Goal: Task Accomplishment & Management: Manage account settings

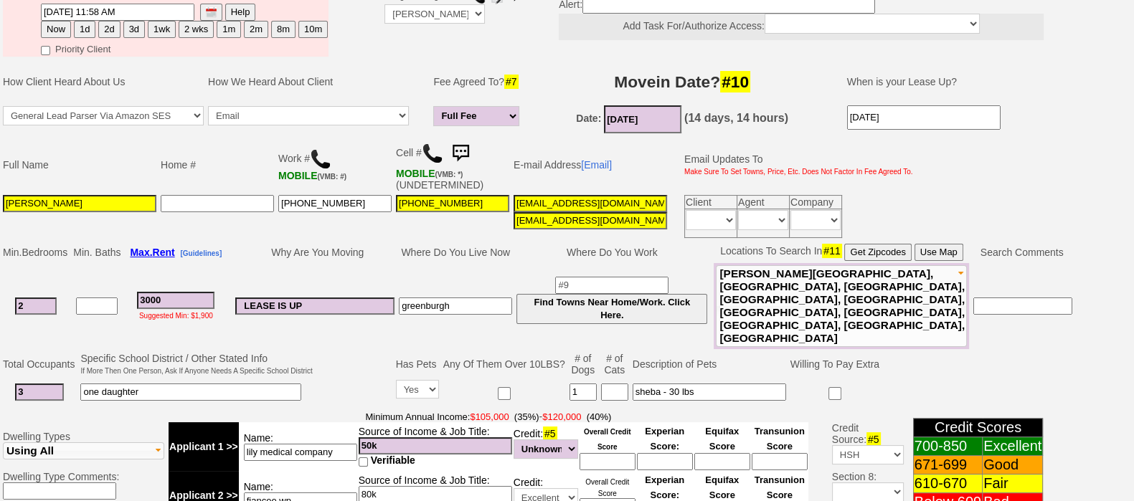
scroll to position [197, 0]
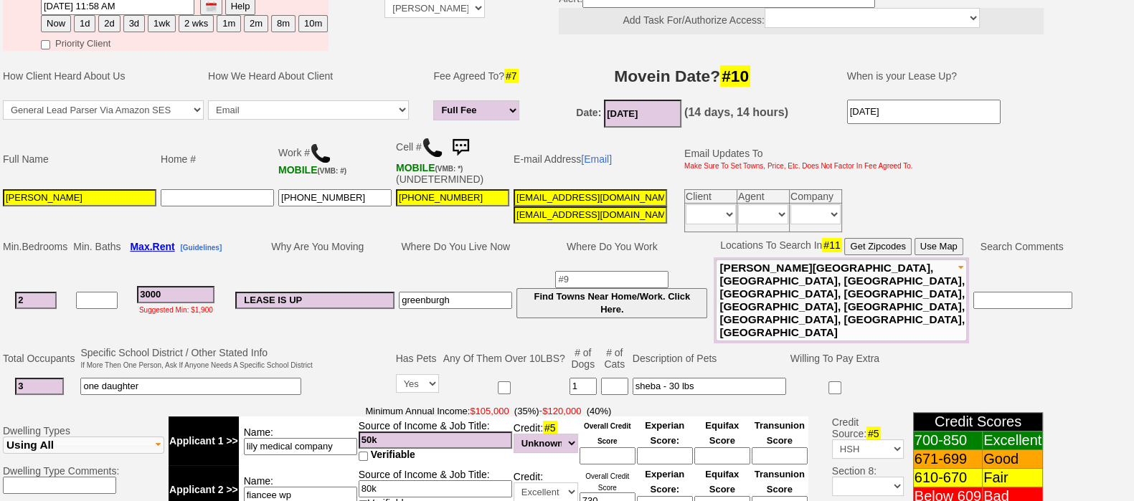
click at [469, 141] on img at bounding box center [460, 147] width 29 height 29
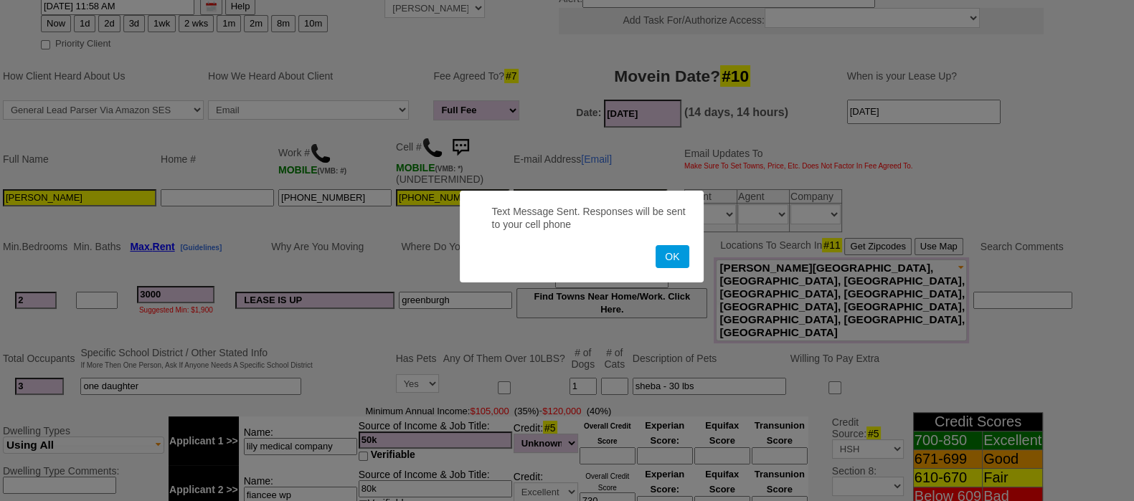
click at [655, 245] on button "OK" at bounding box center [671, 256] width 33 height 23
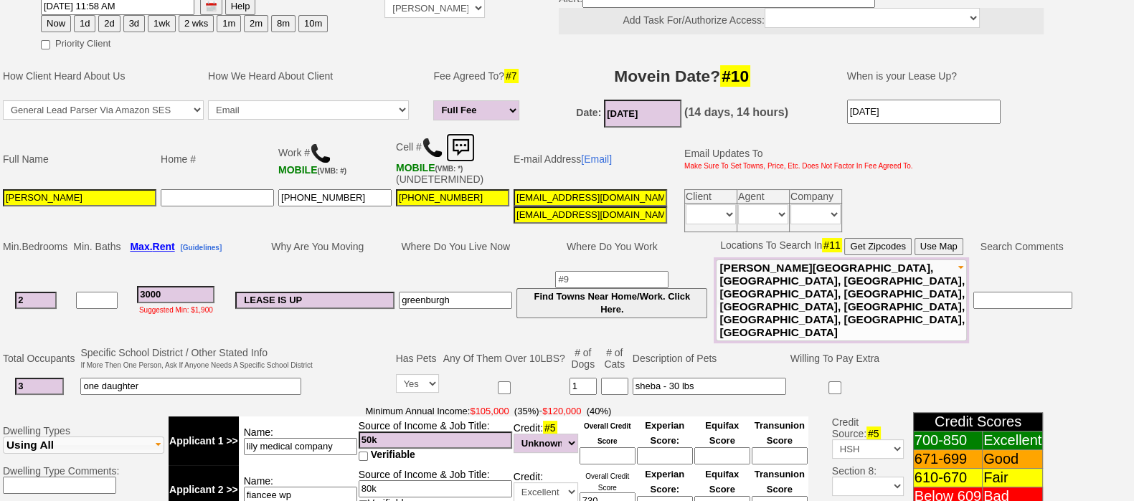
scroll to position [0, 0]
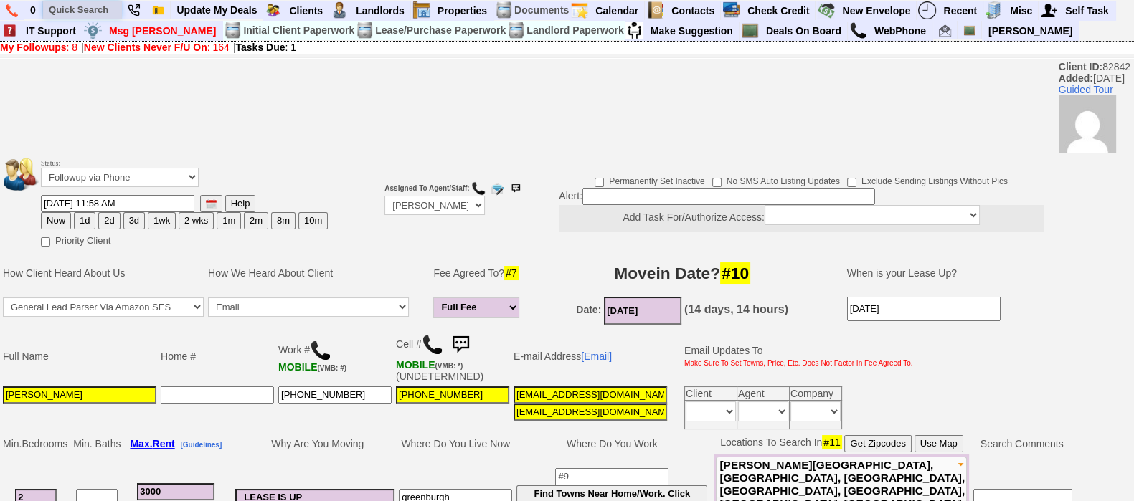
click at [70, 7] on input "text" at bounding box center [82, 10] width 79 height 18
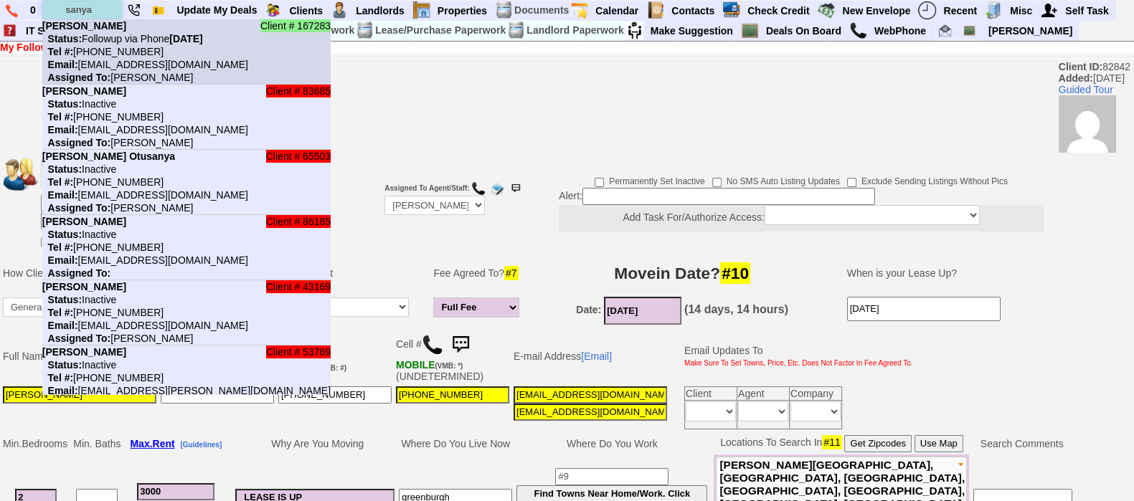
type input "sanya"
click at [121, 34] on nobr "Status: Followup via Phone Saturday, August 16th, 2025" at bounding box center [122, 38] width 161 height 11
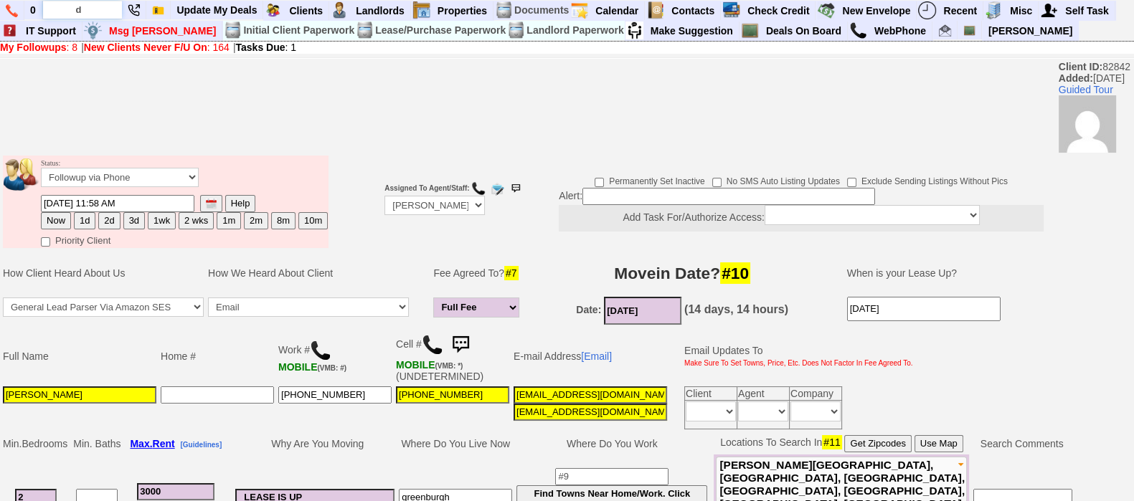
click at [84, 14] on input "d" at bounding box center [82, 10] width 79 height 18
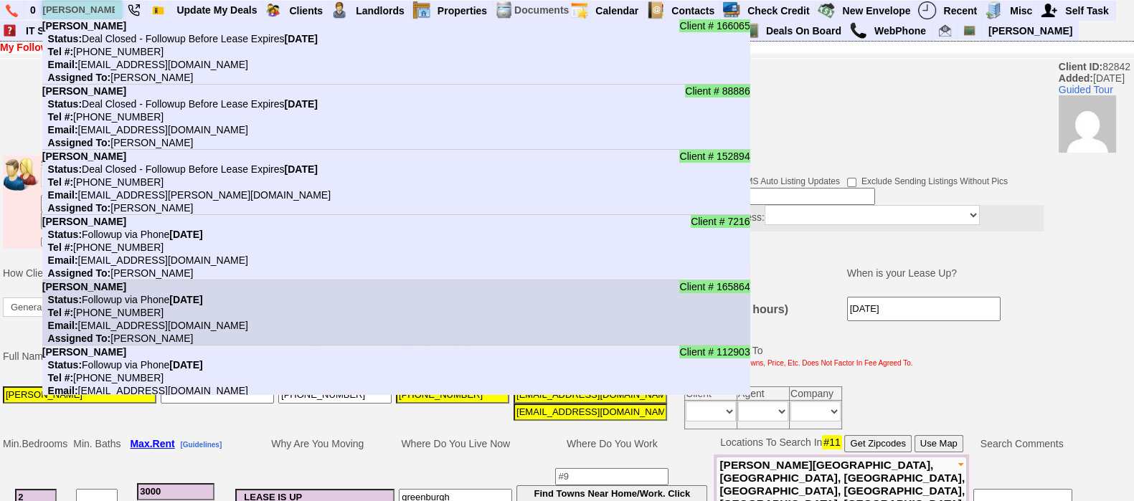
type input "dan"
click at [229, 289] on li "Client # 165864 Dan Status: Followup via Phone Sunday, August 17th, 2025 Tel #:…" at bounding box center [396, 312] width 708 height 65
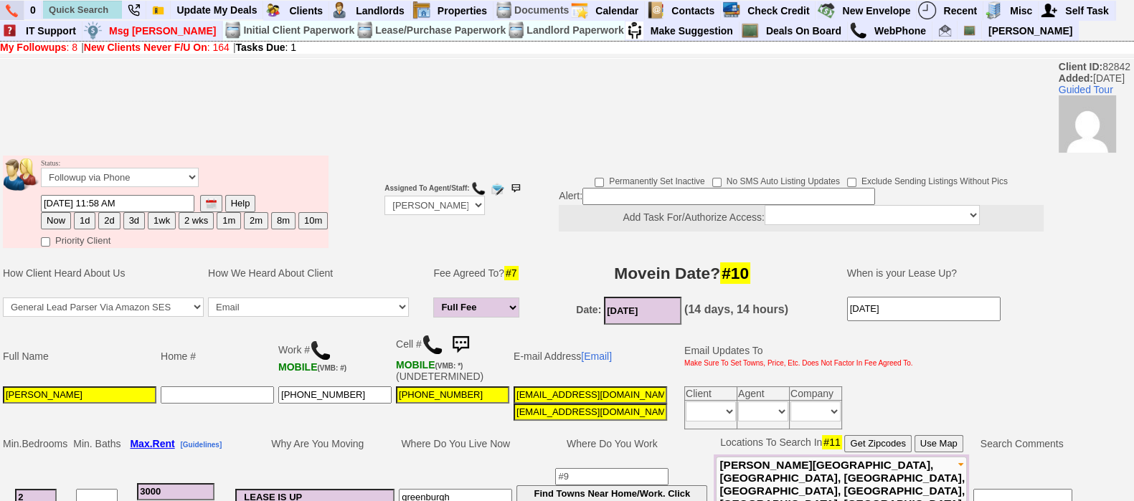
click at [16, 1] on link at bounding box center [12, 10] width 24 height 19
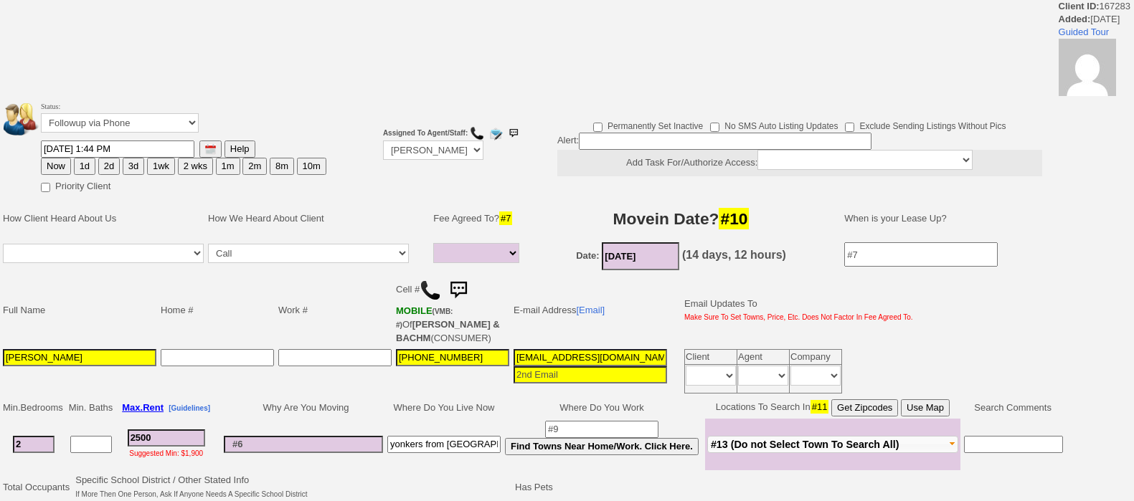
select select
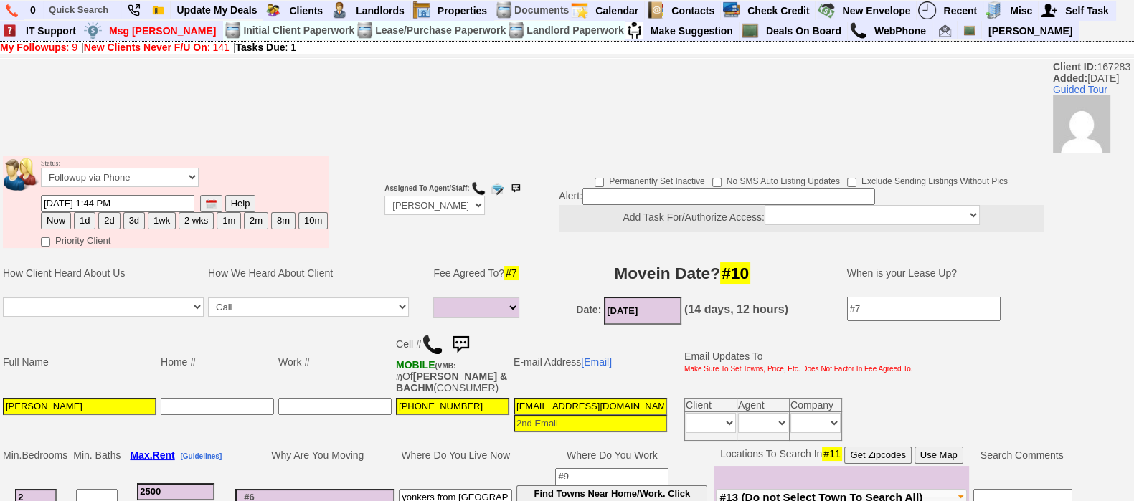
click at [434, 345] on img at bounding box center [433, 345] width 22 height 22
click at [77, 14] on input "text" at bounding box center [82, 10] width 79 height 18
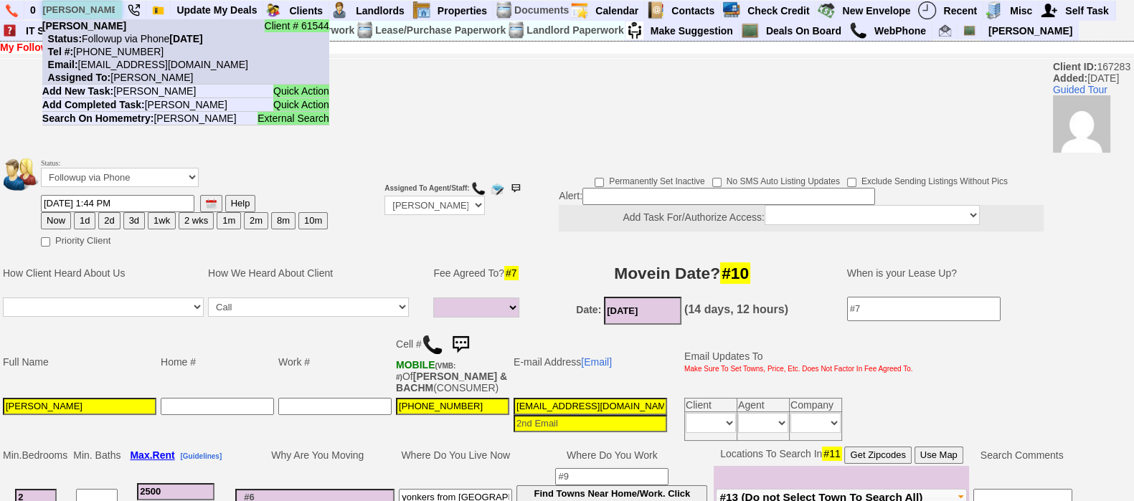
type input "tanya mcl"
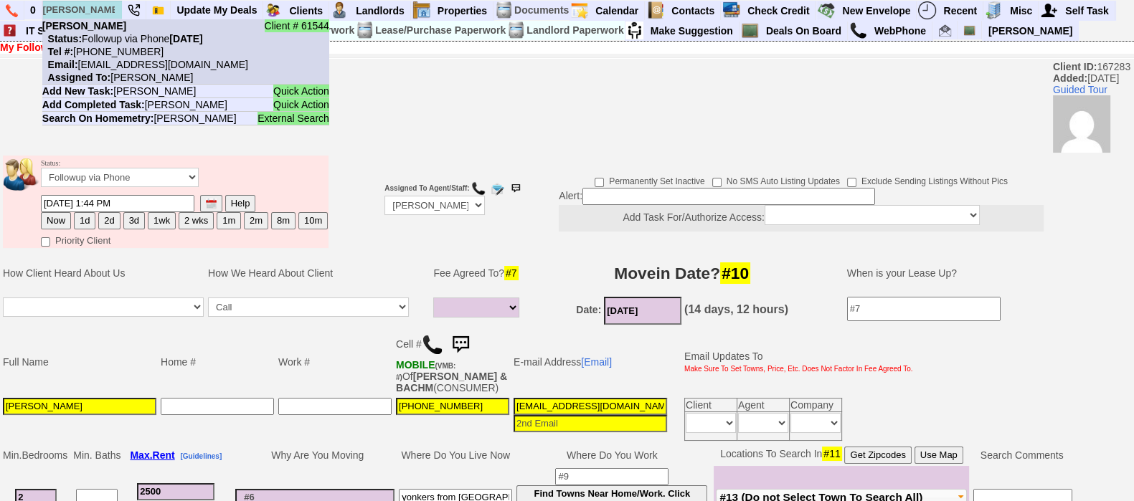
click at [124, 52] on nobr "Tel #: 914-513-6499" at bounding box center [102, 51] width 121 height 11
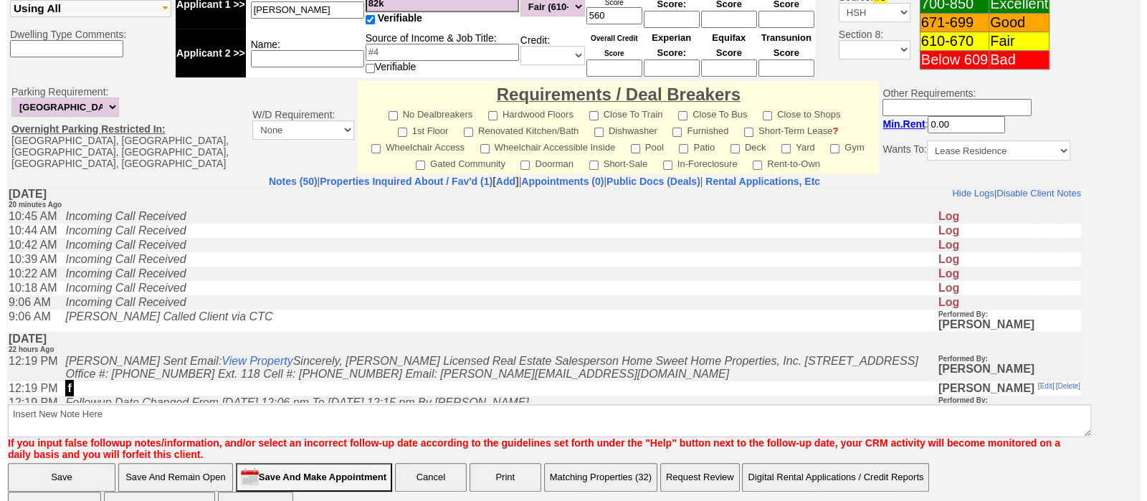
scroll to position [657, 0]
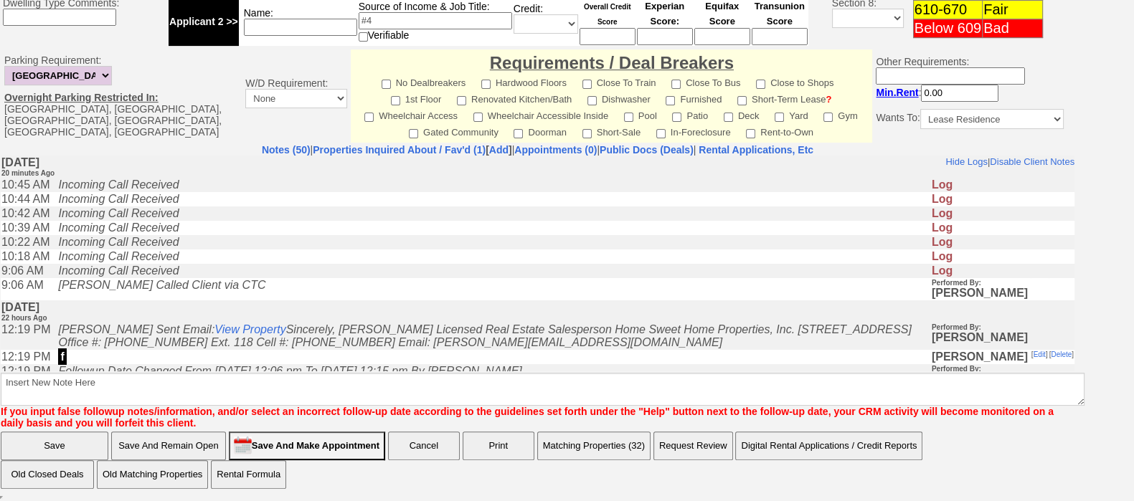
click at [608, 453] on button "Matching Properties (32)" at bounding box center [593, 446] width 113 height 29
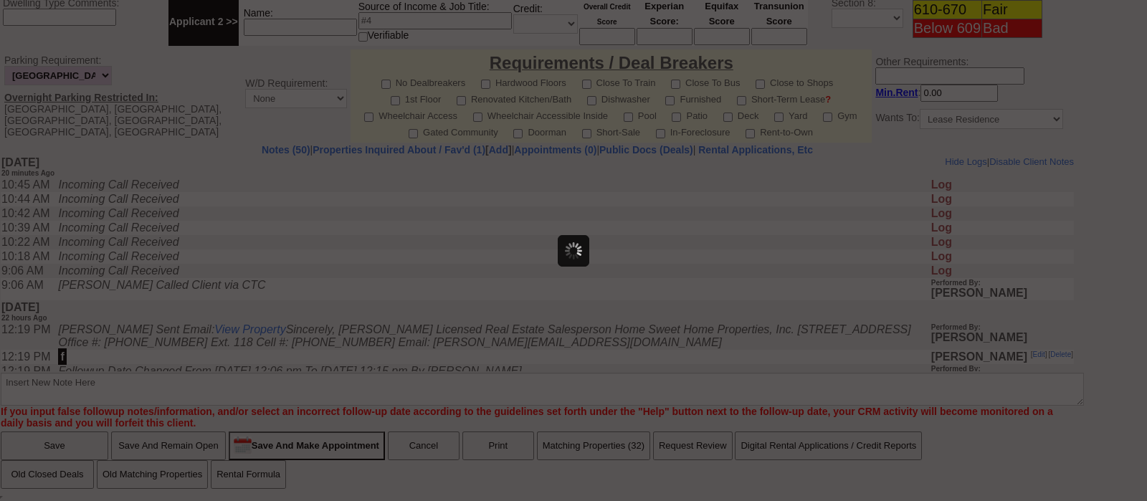
scroll to position [0, 0]
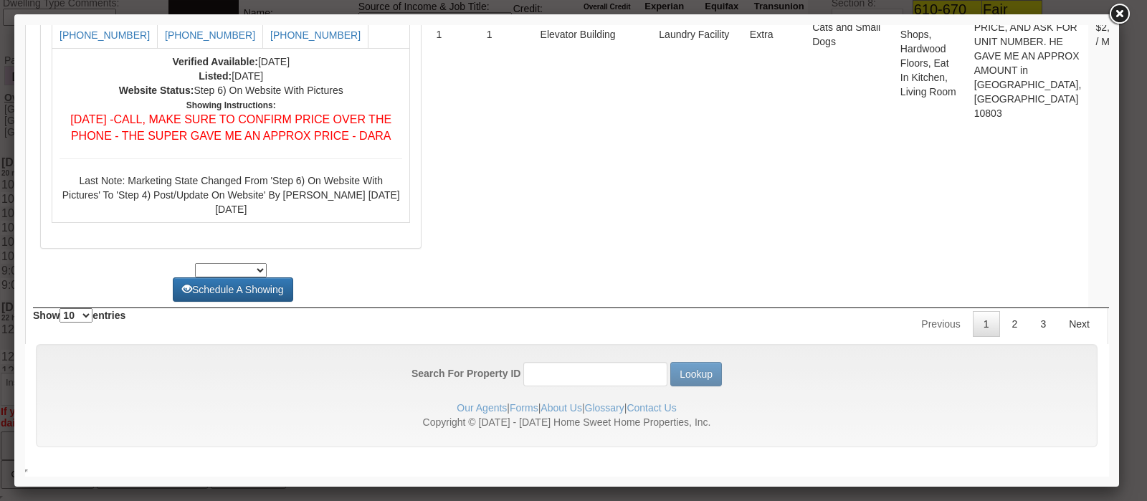
drag, startPoint x: 1103, startPoint y: 230, endPoint x: 1147, endPoint y: 516, distance: 289.5
click at [1004, 320] on link "2" at bounding box center [1015, 324] width 27 height 26
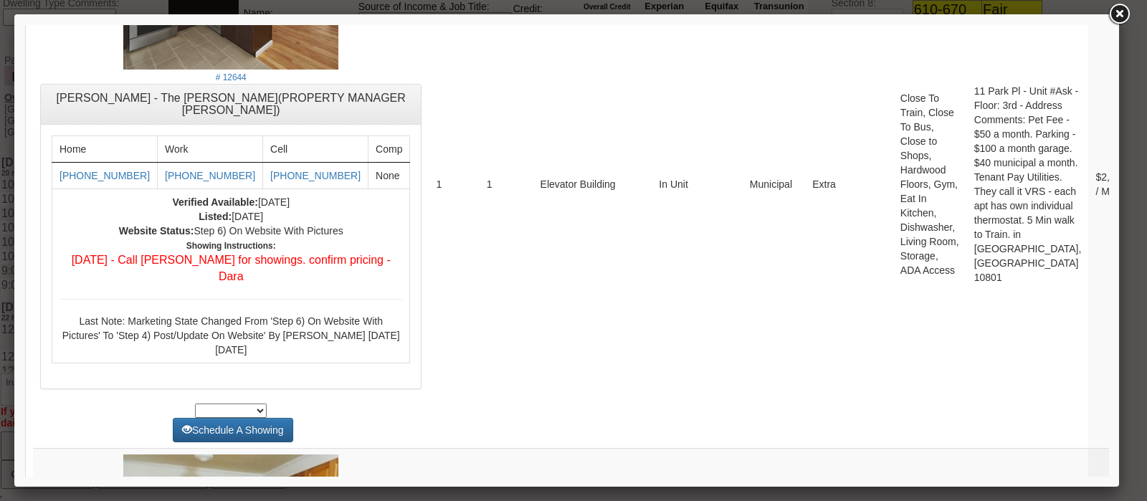
scroll to position [5796, 0]
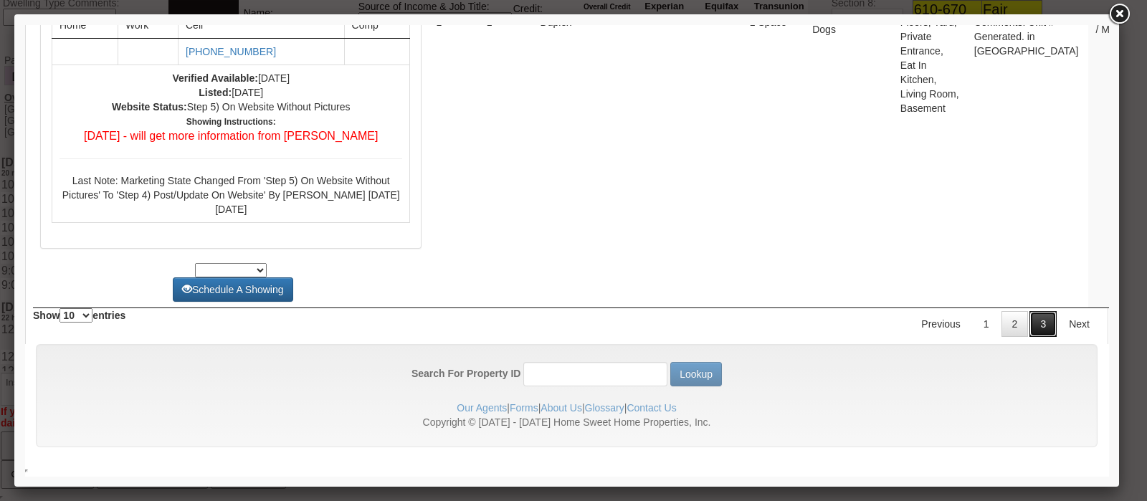
click at [1030, 335] on link "3" at bounding box center [1043, 324] width 27 height 26
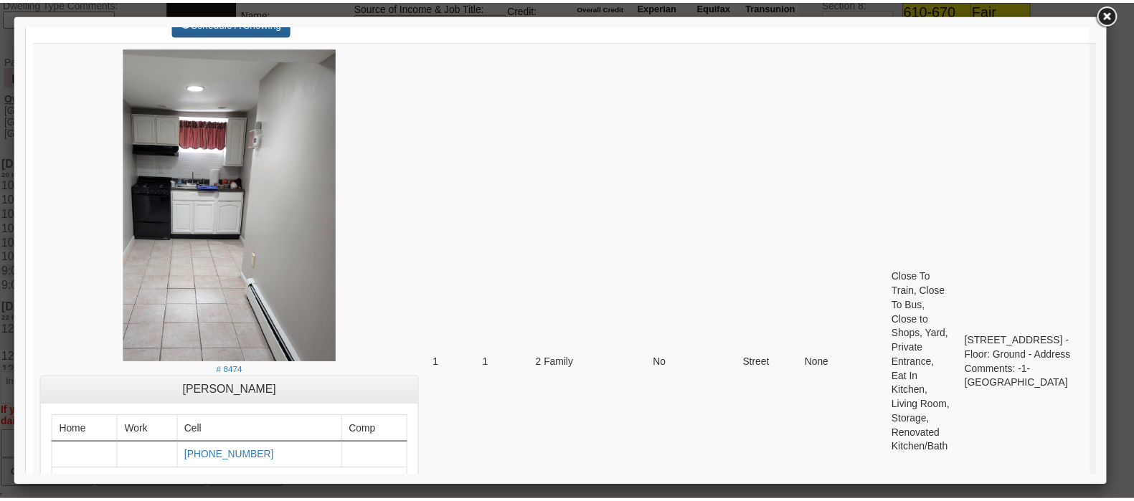
scroll to position [0, 0]
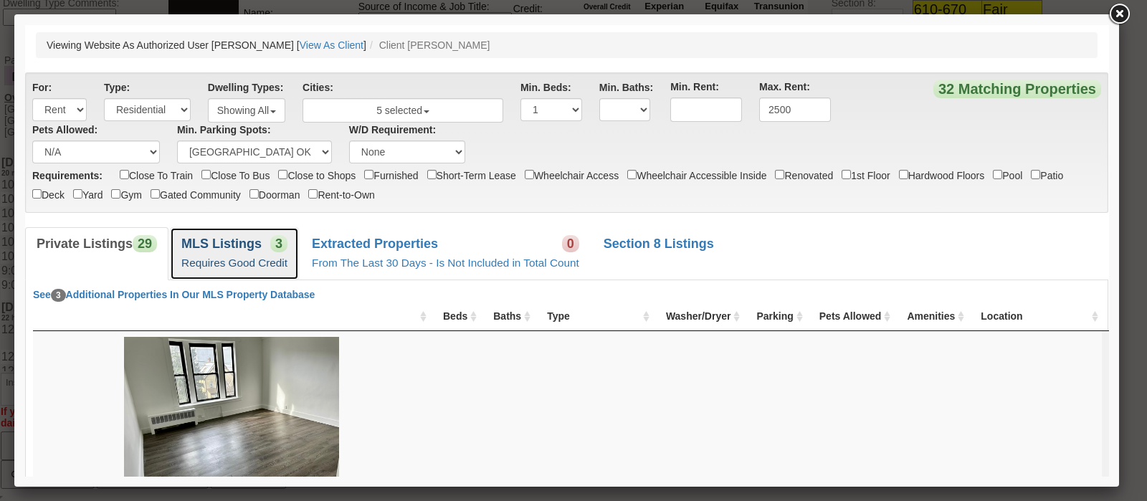
click at [236, 250] on b "MLS Listings" at bounding box center [221, 244] width 80 height 14
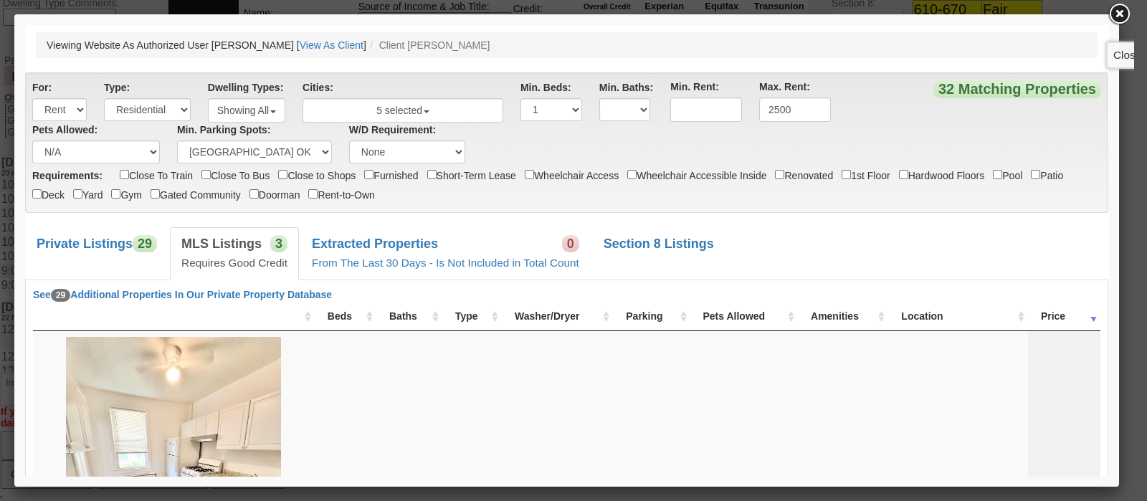
click at [1125, 11] on link at bounding box center [1119, 14] width 26 height 26
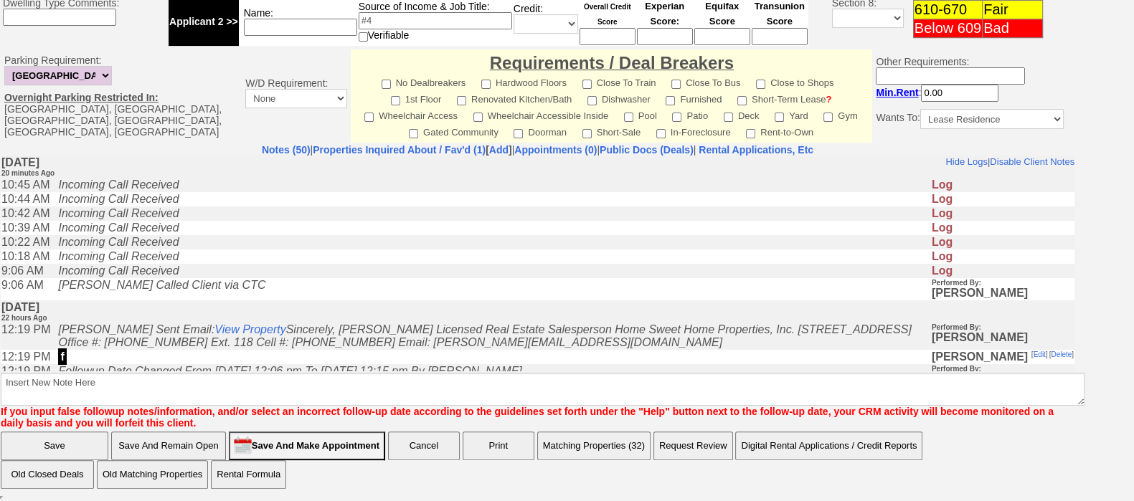
scroll to position [219, 0]
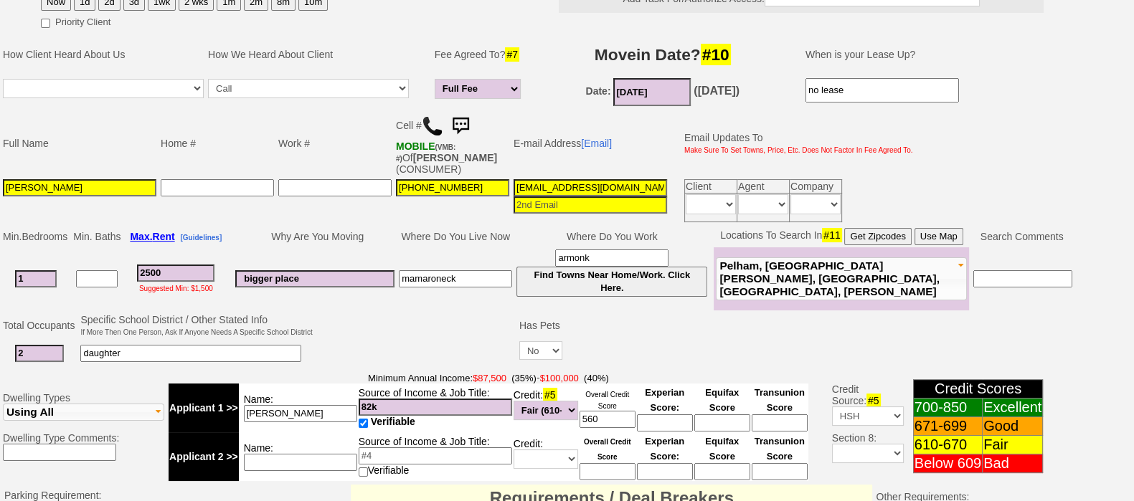
drag, startPoint x: 194, startPoint y: 270, endPoint x: 0, endPoint y: 251, distance: 195.3
click at [0, 251] on td "Min. Bedrooms Min. Baths Max. Rent [Guidelines] Why Are You Moving Where Do You…" at bounding box center [537, 268] width 1075 height 86
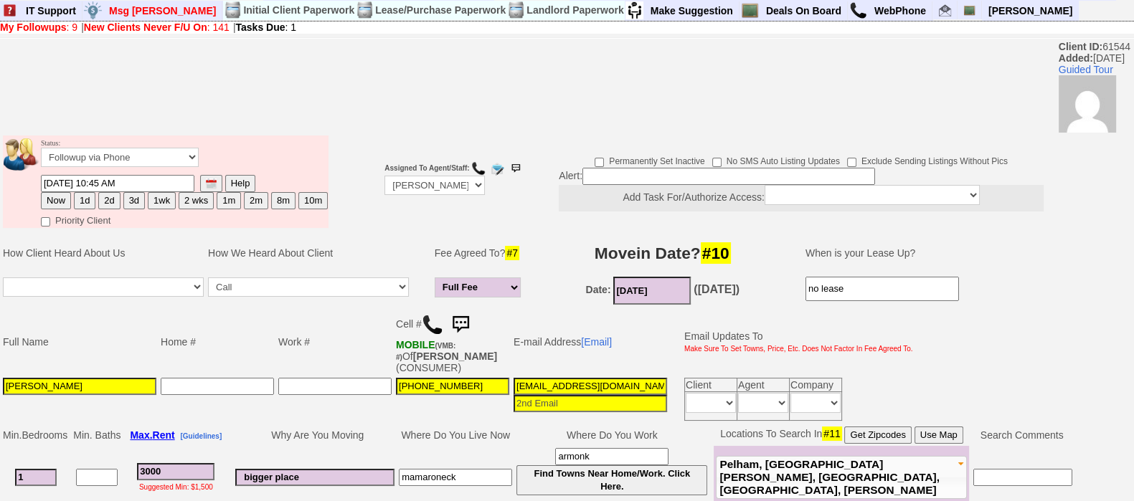
scroll to position [657, 0]
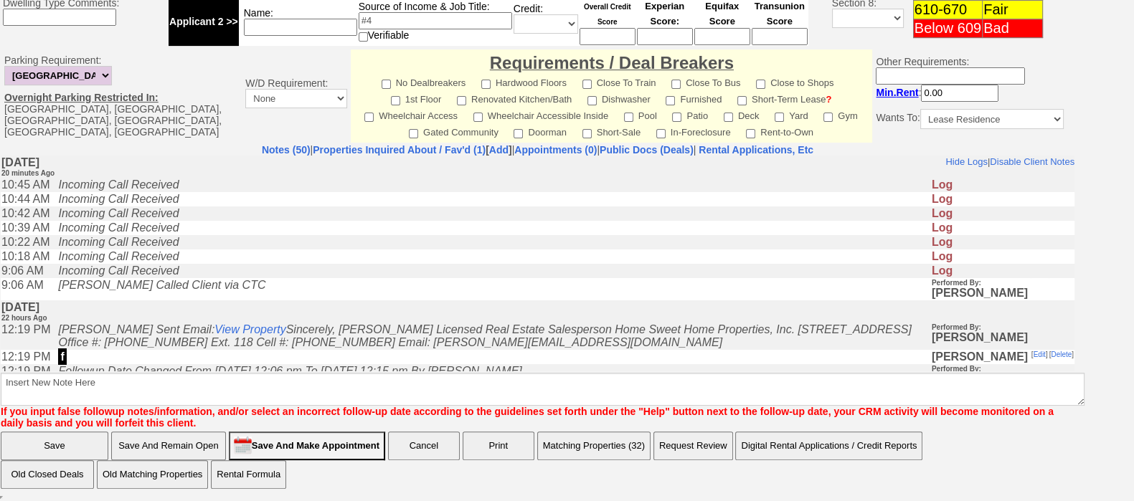
type input "3000"
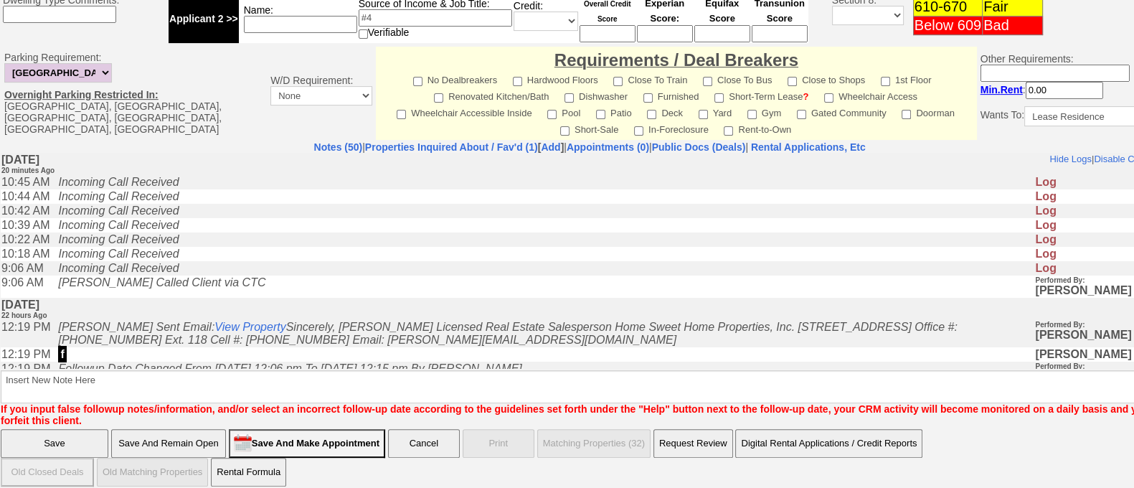
click at [214, 445] on input "Save And Remain Open" at bounding box center [168, 443] width 115 height 29
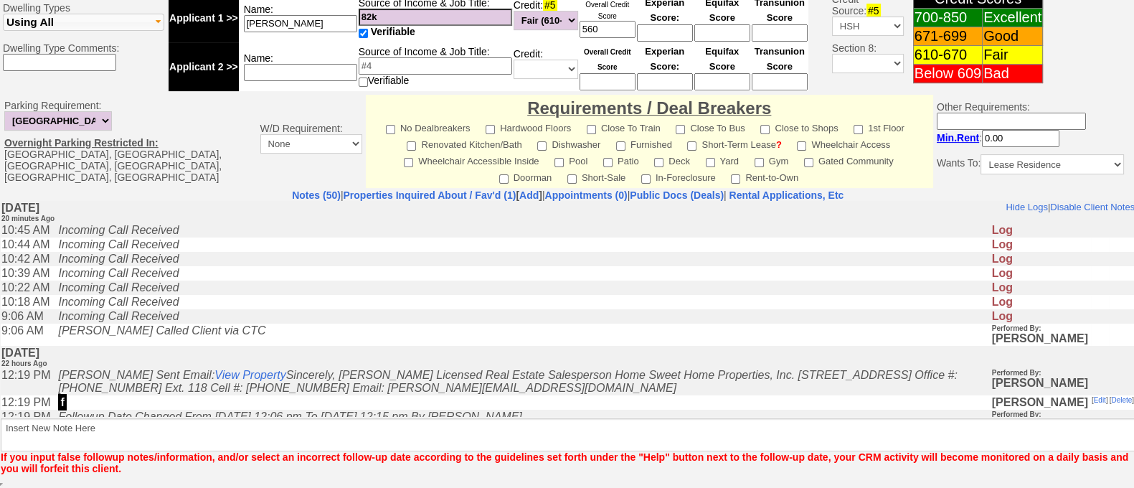
scroll to position [599, 0]
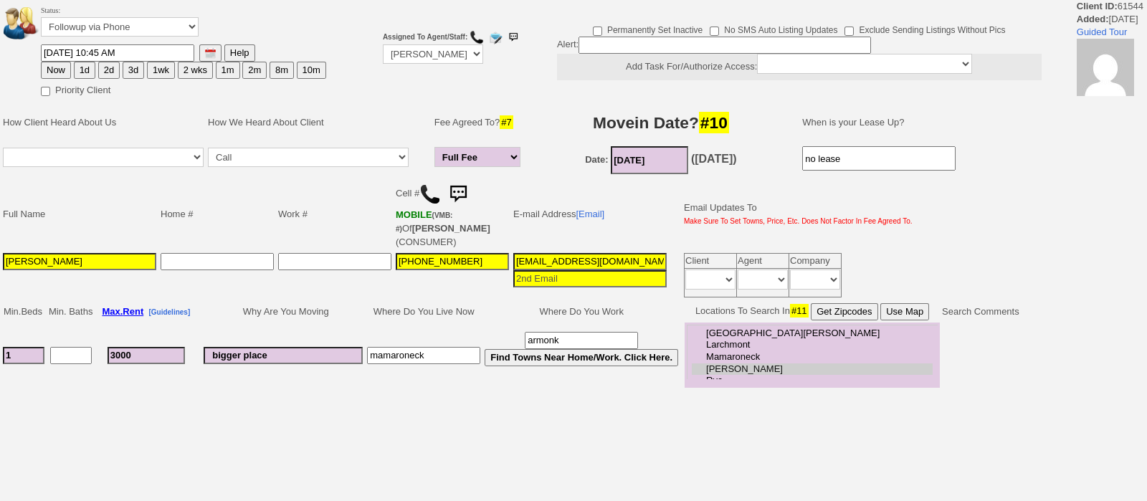
click at [1146, 389] on div "Status: Followup via Phone Followup via Email Followup When Section 8 Property …" at bounding box center [573, 194] width 1147 height 389
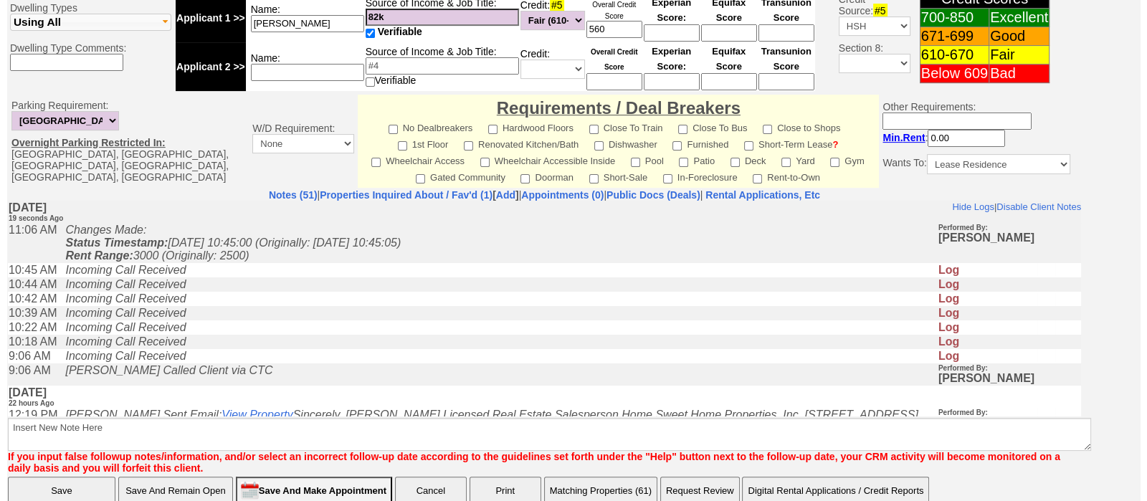
scroll to position [654, 0]
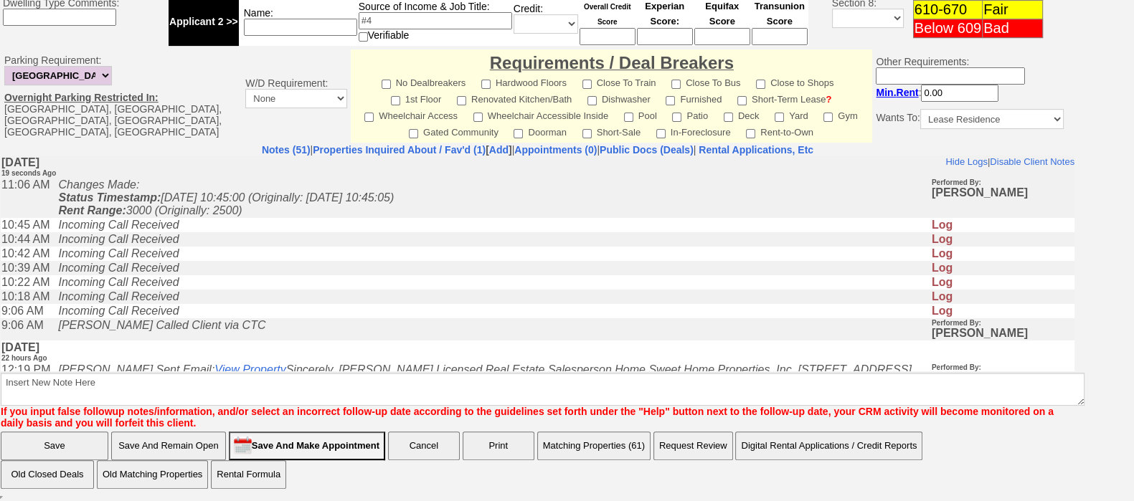
click at [609, 447] on button "Matching Properties (61)" at bounding box center [593, 446] width 113 height 29
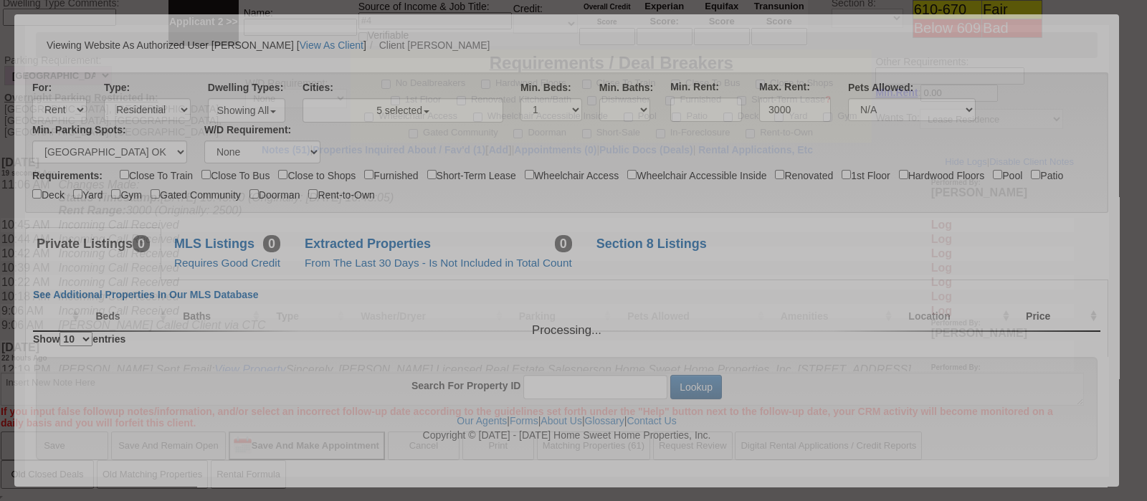
scroll to position [0, 0]
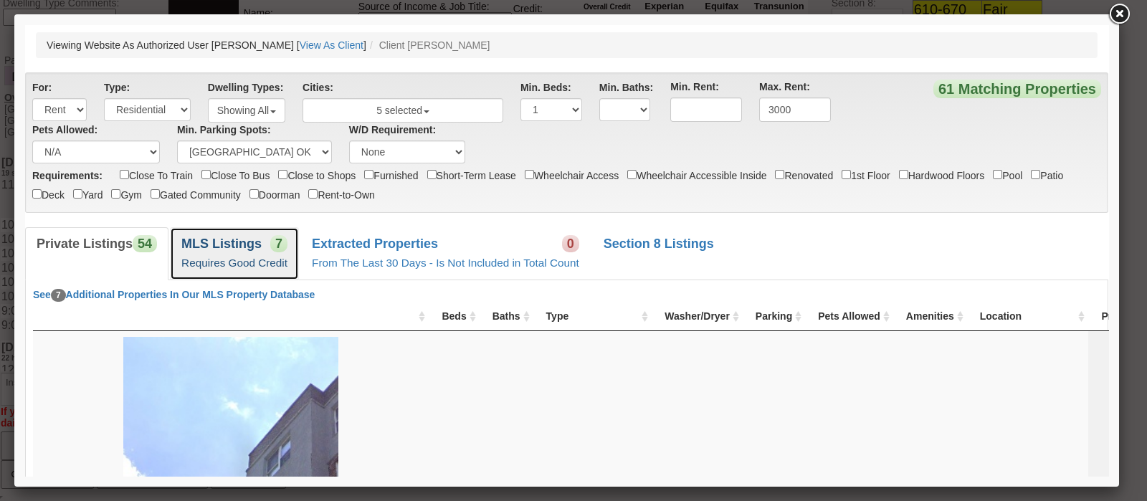
click at [274, 255] on link "MLS Listings 7 Requires Good Credit" at bounding box center [234, 253] width 129 height 52
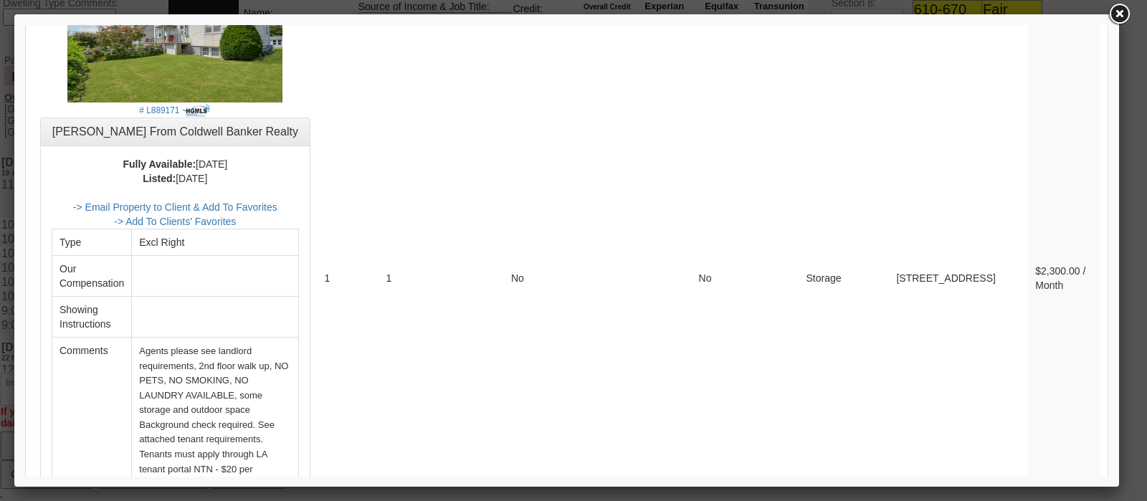
scroll to position [3353, 0]
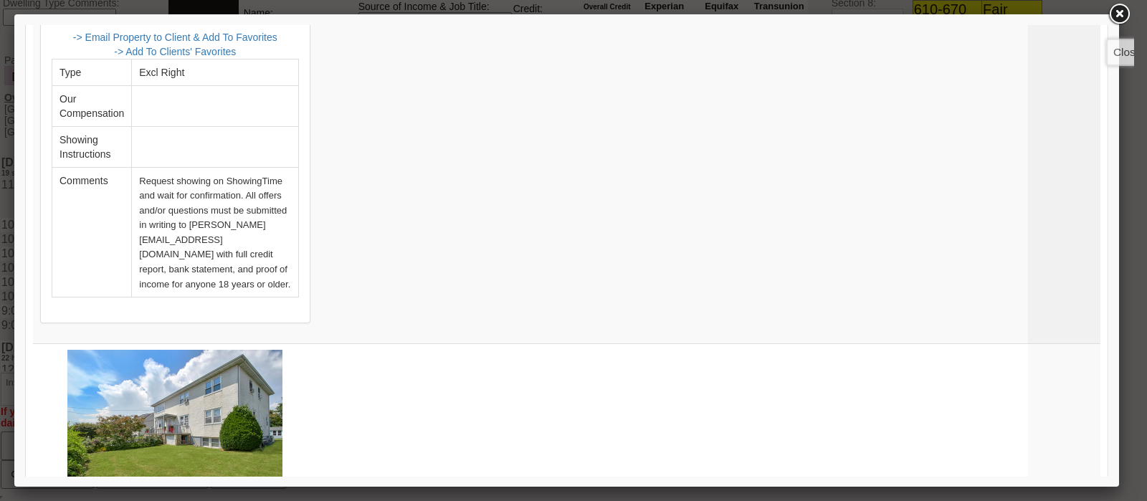
click at [1121, 8] on link at bounding box center [1119, 14] width 26 height 26
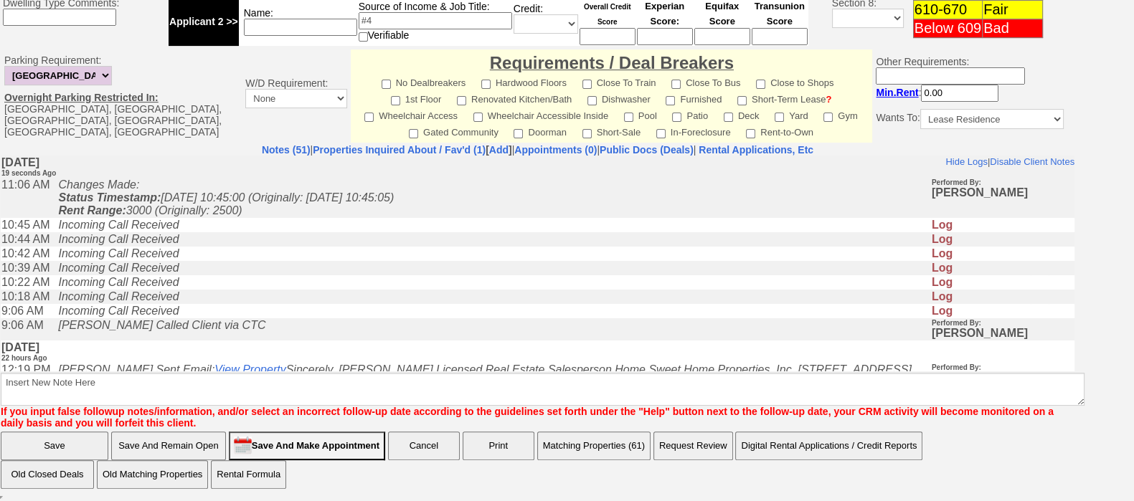
scroll to position [329, 0]
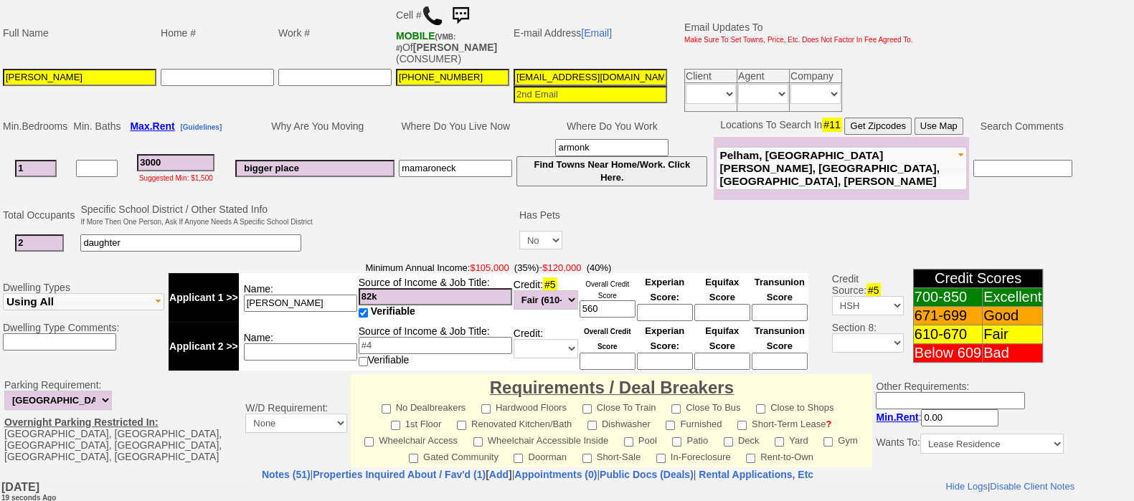
drag, startPoint x: 189, startPoint y: 160, endPoint x: 77, endPoint y: 152, distance: 112.1
click at [77, 152] on tr "1 3000 Suggested Min: $1,500 bigger place mamaroneck armonk Find Towns Near Hom…" at bounding box center [537, 168] width 1073 height 63
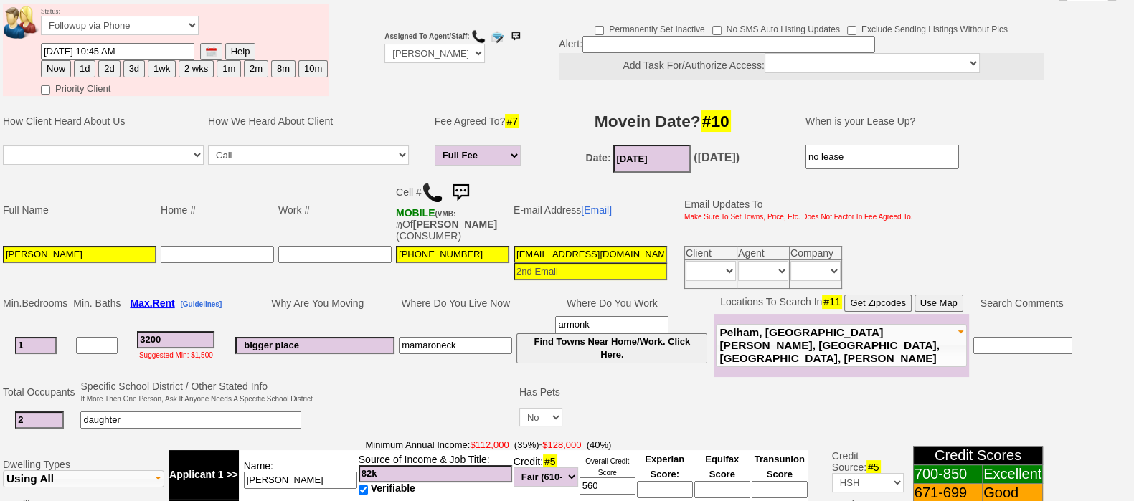
scroll to position [657, 0]
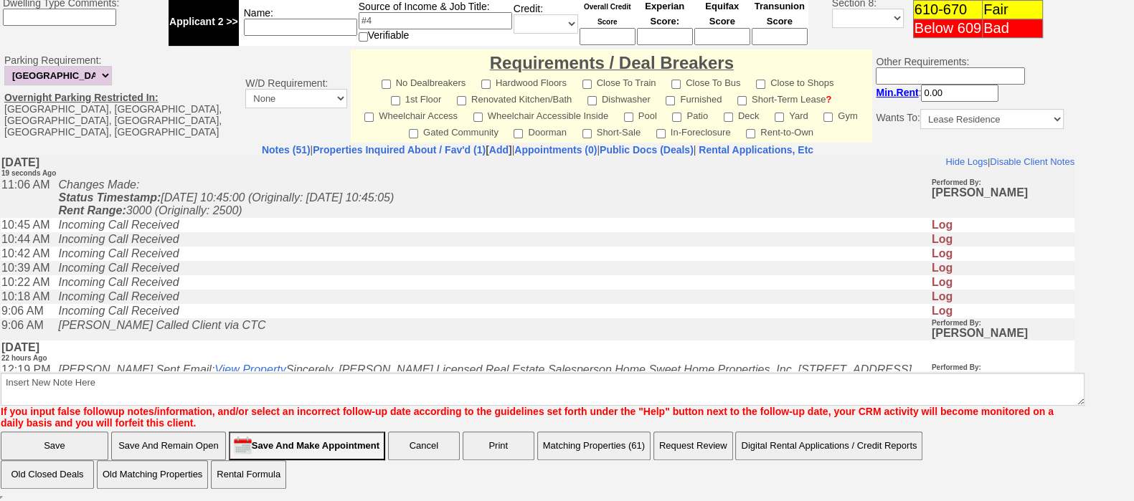
type input "3200"
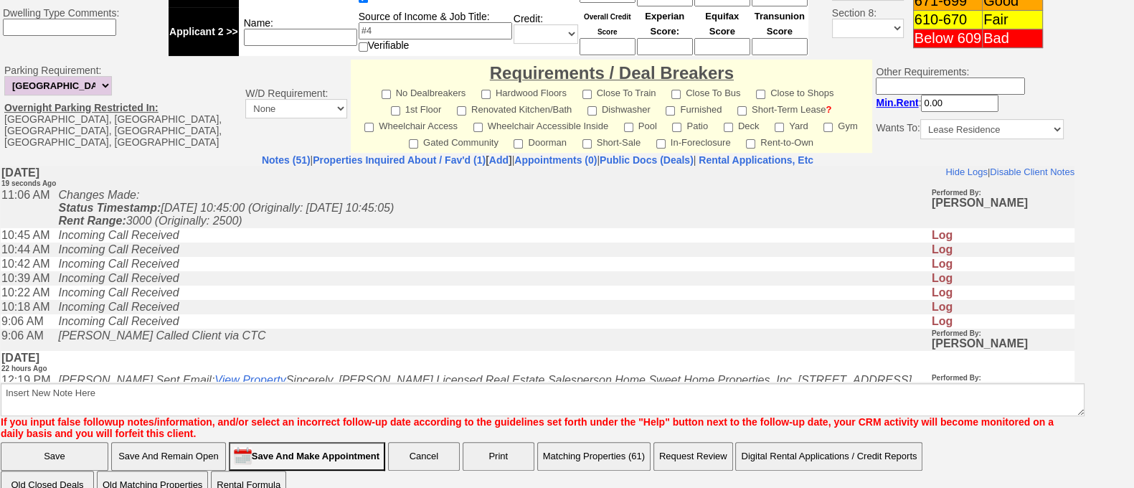
click at [204, 442] on input "Save And Remain Open" at bounding box center [168, 456] width 115 height 29
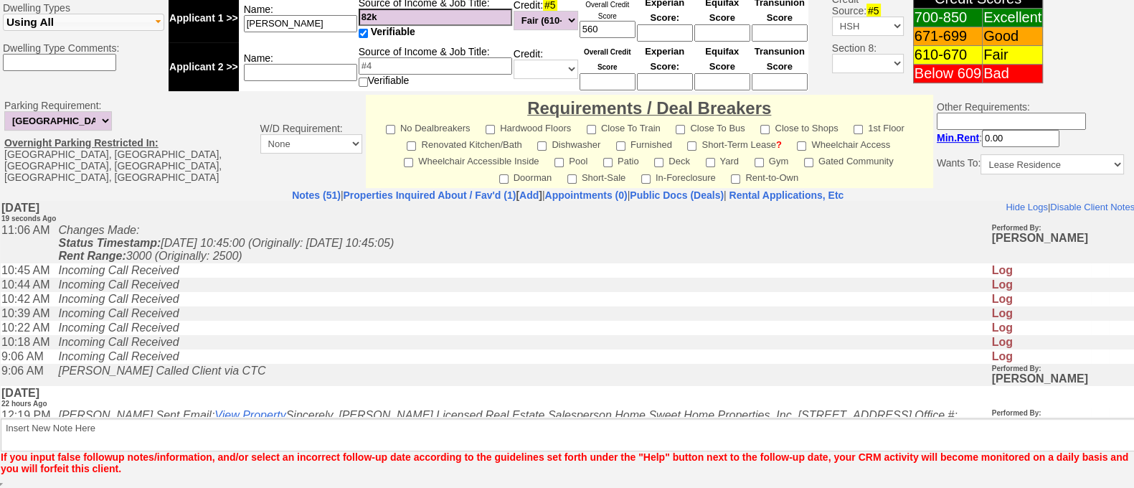
scroll to position [599, 0]
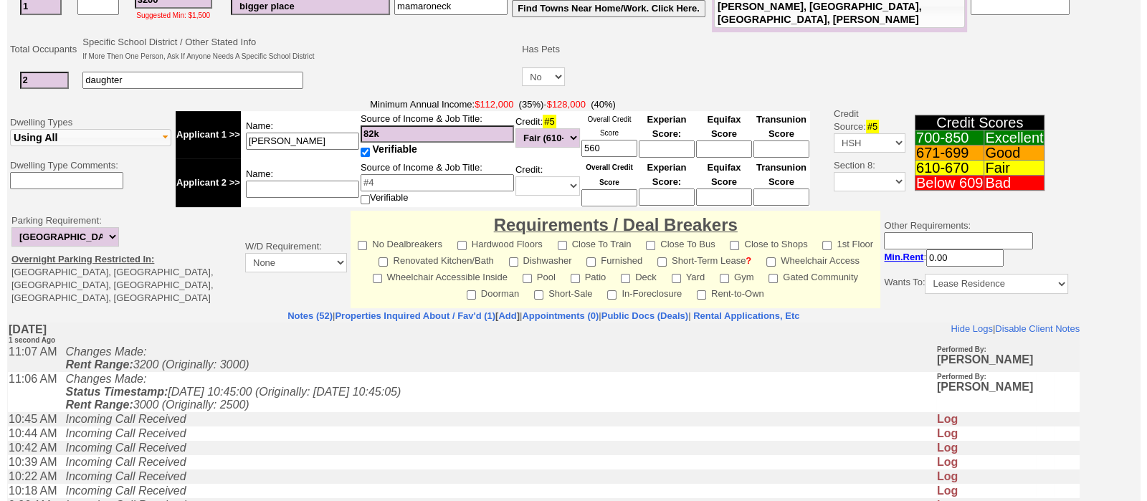
scroll to position [609, 0]
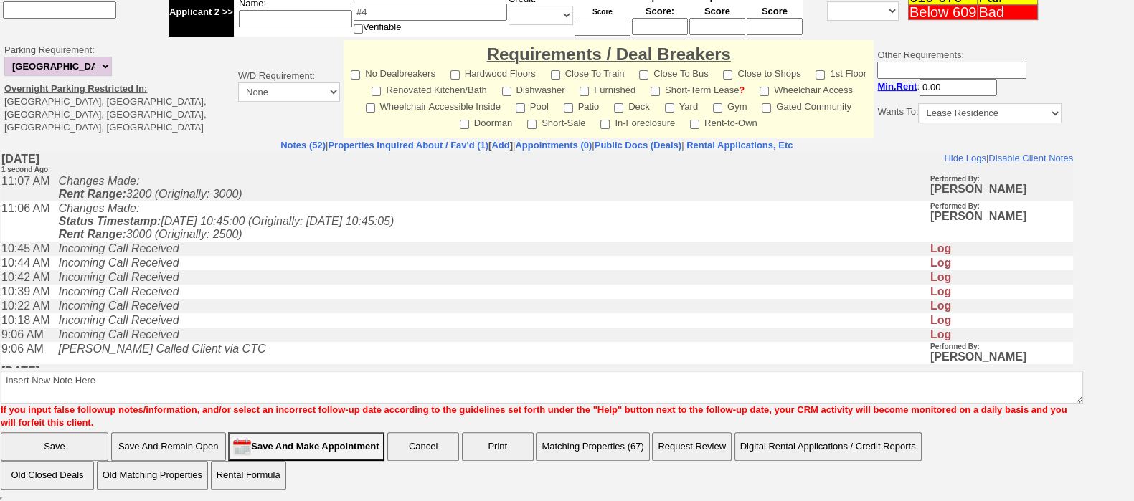
click at [584, 450] on button "Matching Properties (67)" at bounding box center [592, 446] width 113 height 29
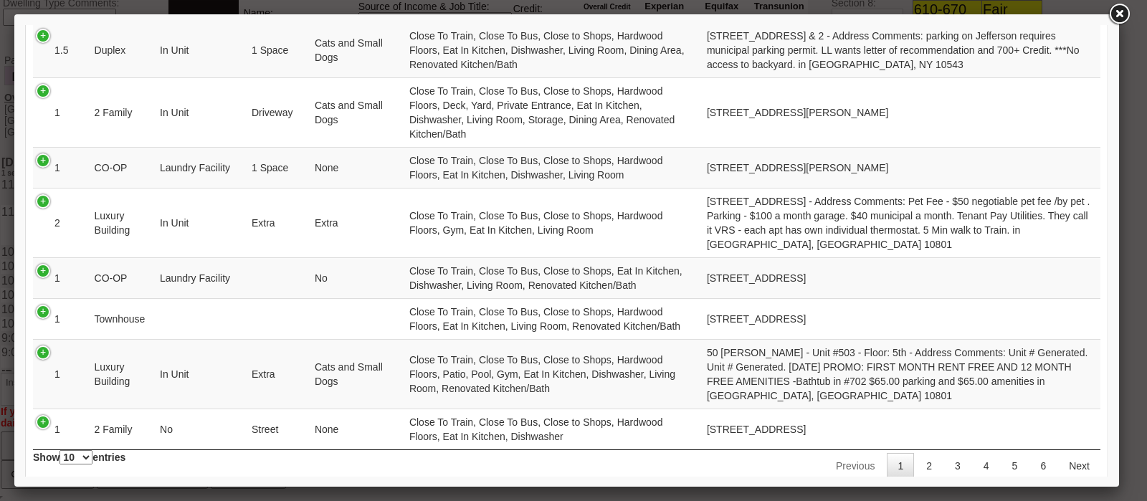
scroll to position [432, 0]
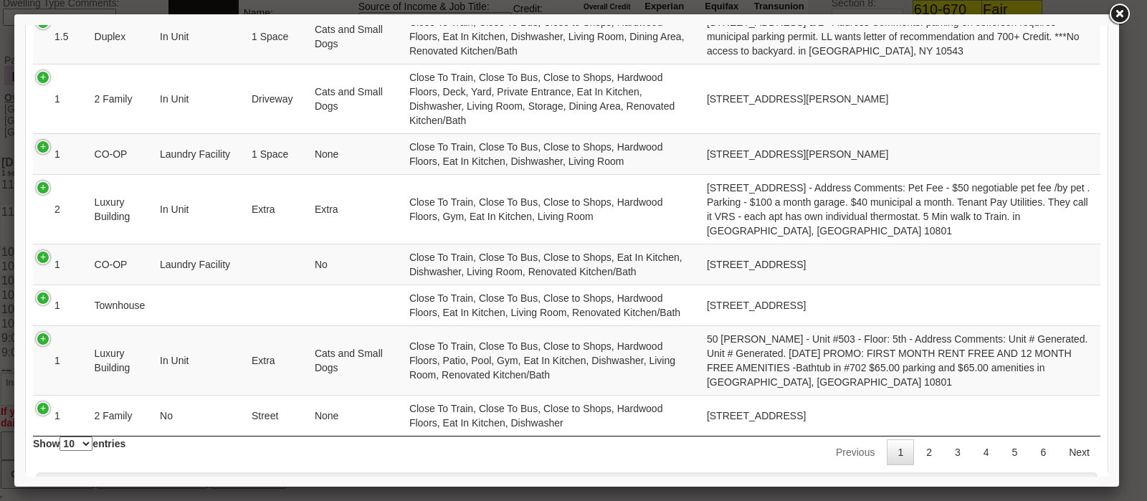
drag, startPoint x: 1101, startPoint y: 213, endPoint x: 1135, endPoint y: 421, distance: 210.6
click at [917, 440] on link "2" at bounding box center [929, 453] width 27 height 26
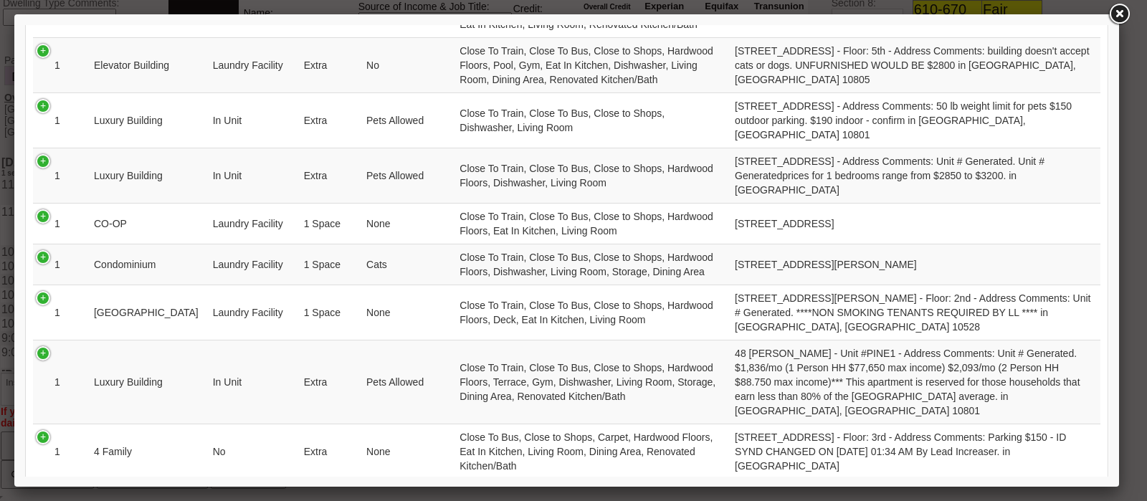
scroll to position [383, 0]
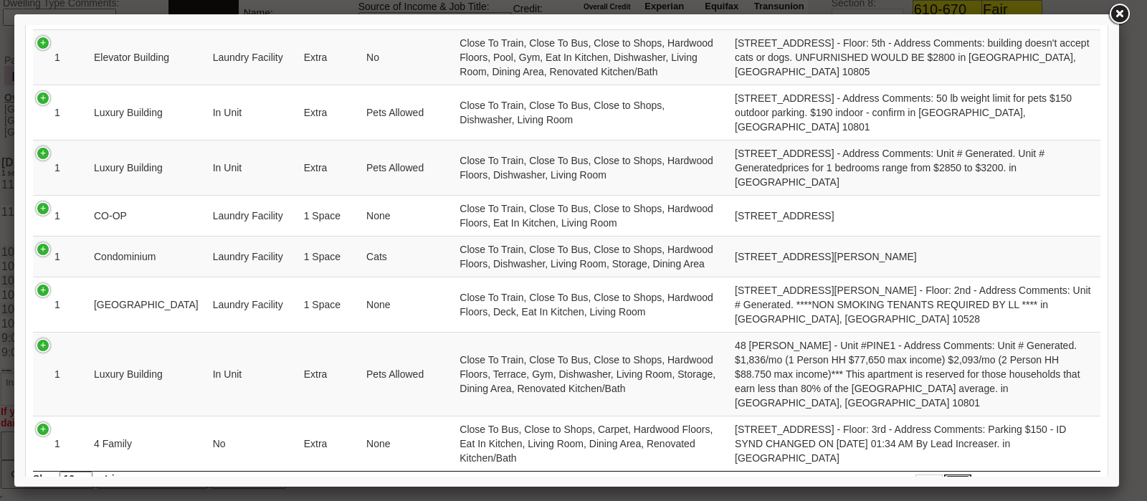
click at [944, 475] on link "3" at bounding box center [957, 488] width 27 height 26
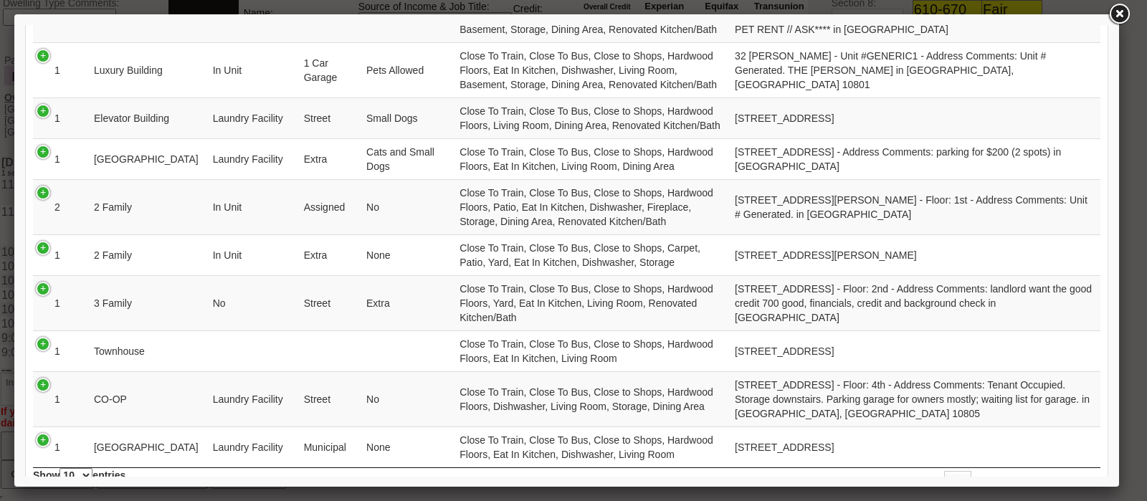
scroll to position [354, 0]
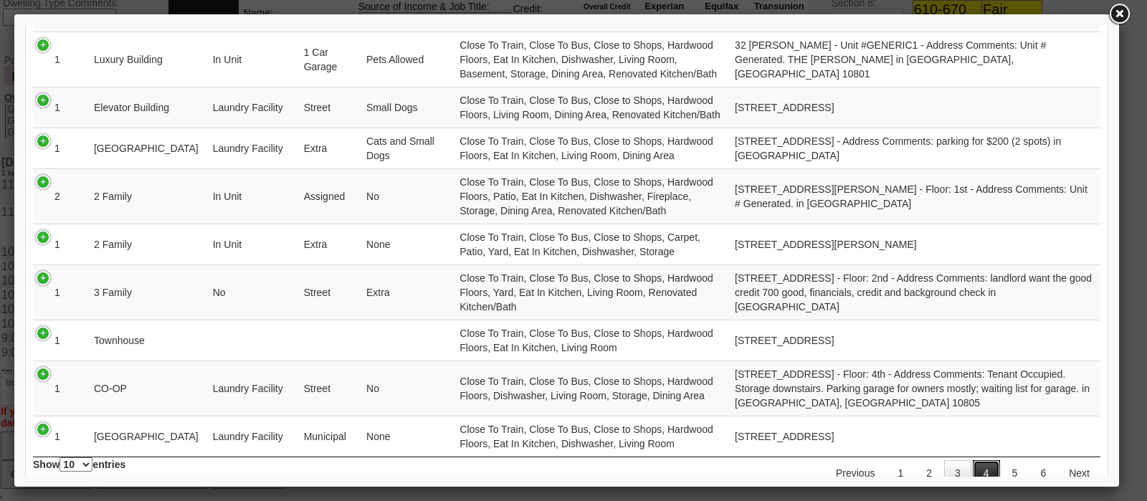
click at [973, 464] on link "4" at bounding box center [986, 473] width 27 height 26
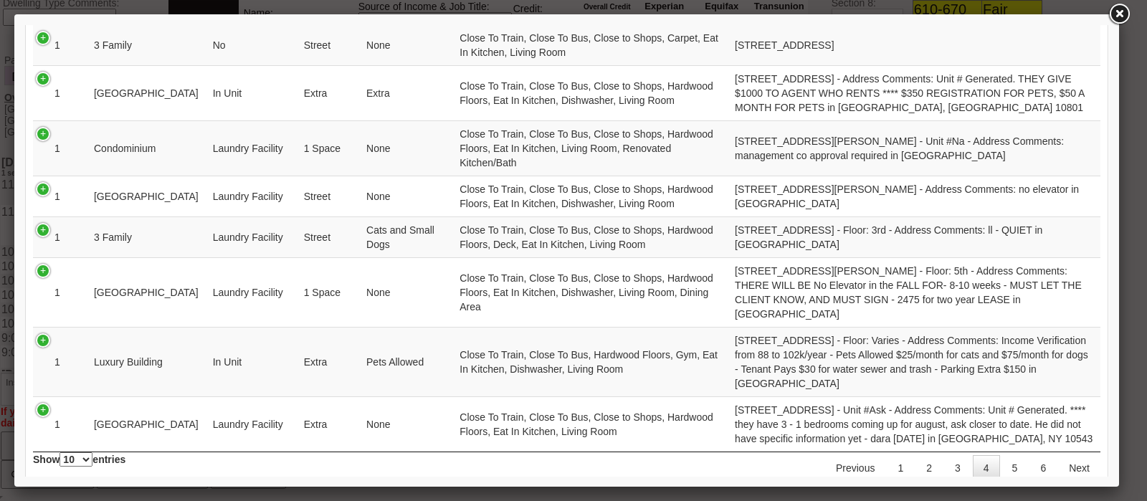
scroll to position [418, 0]
click at [948, 454] on link "3" at bounding box center [957, 467] width 27 height 26
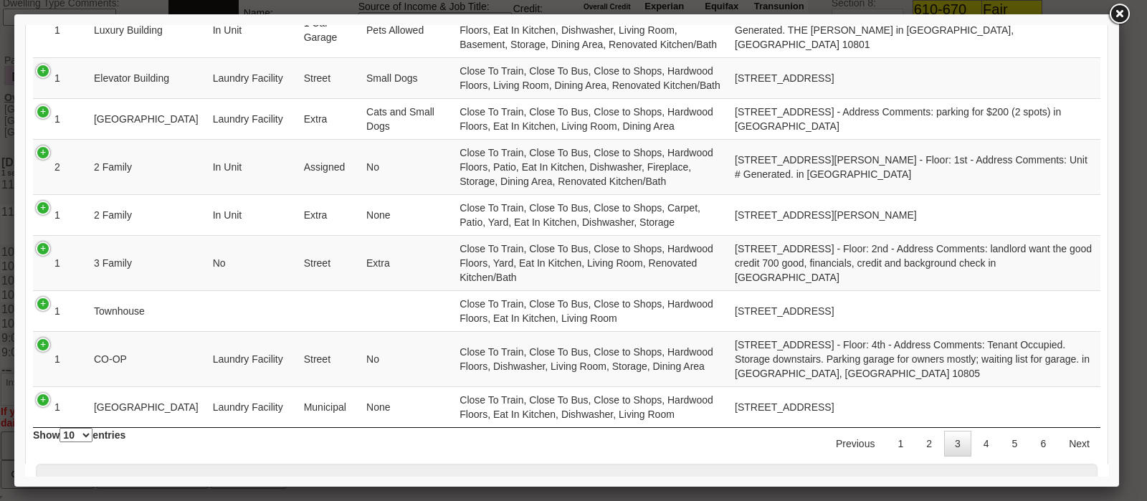
scroll to position [455, 0]
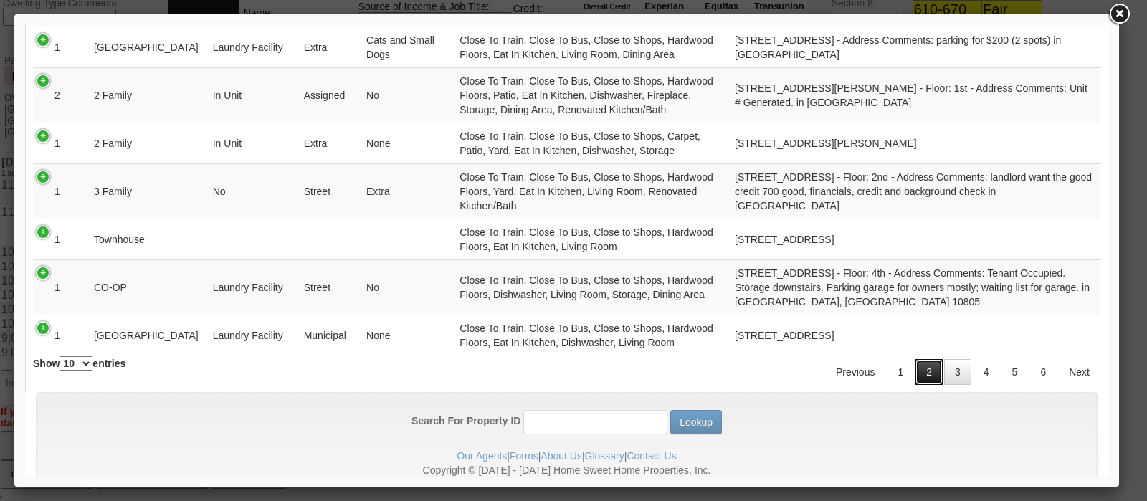
click at [921, 367] on link "2" at bounding box center [929, 372] width 27 height 26
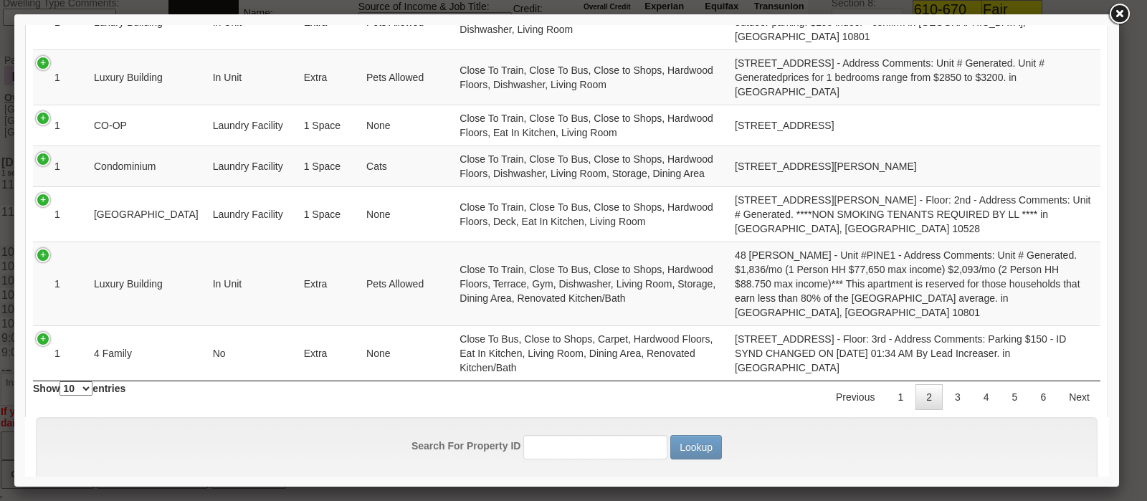
scroll to position [500, 0]
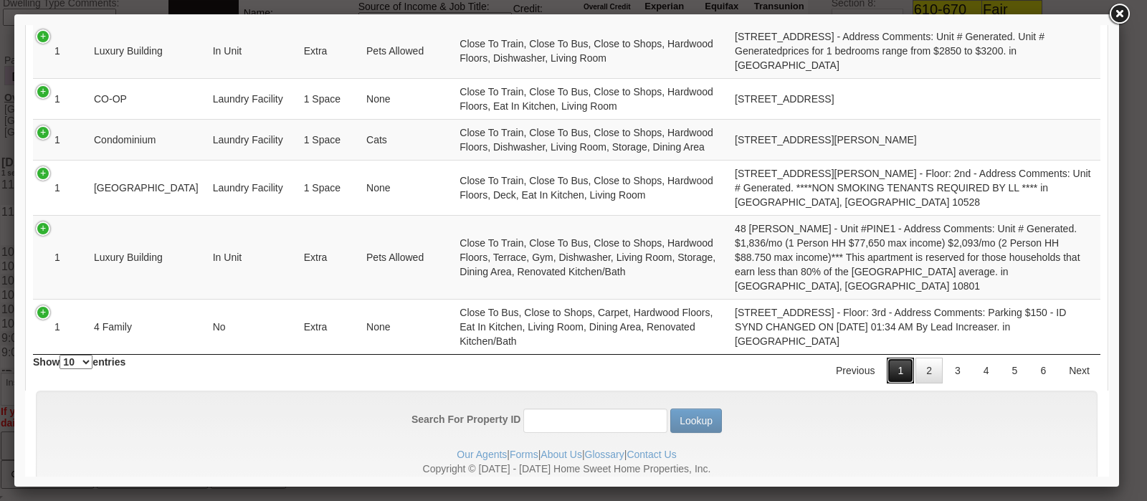
click at [887, 358] on link "1" at bounding box center [900, 371] width 27 height 26
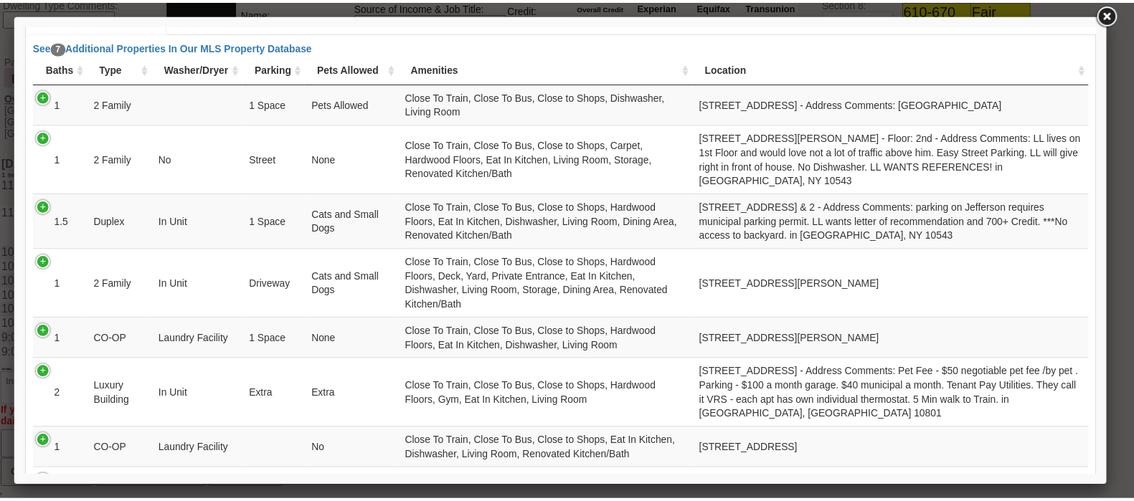
scroll to position [240, 0]
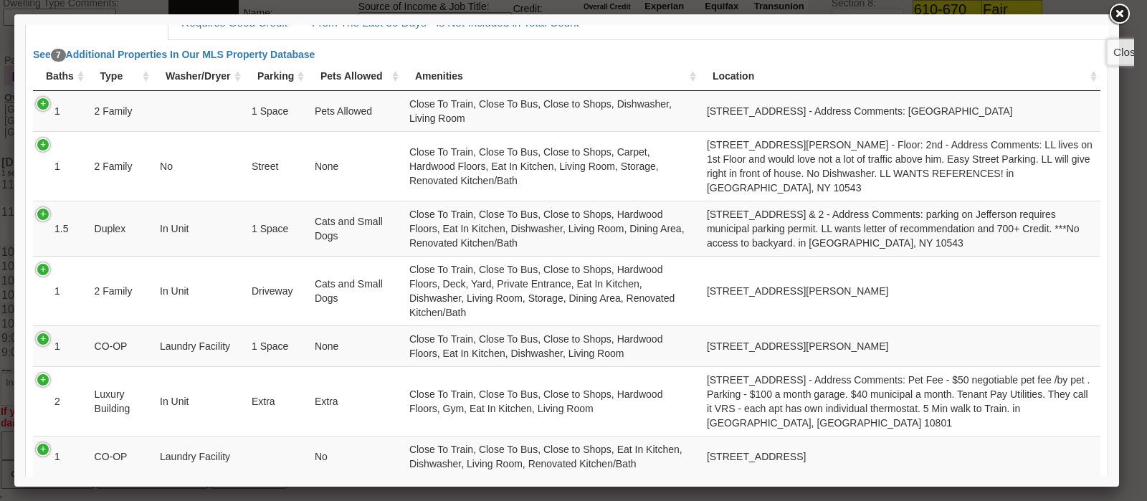
click at [1121, 16] on link at bounding box center [1119, 14] width 26 height 26
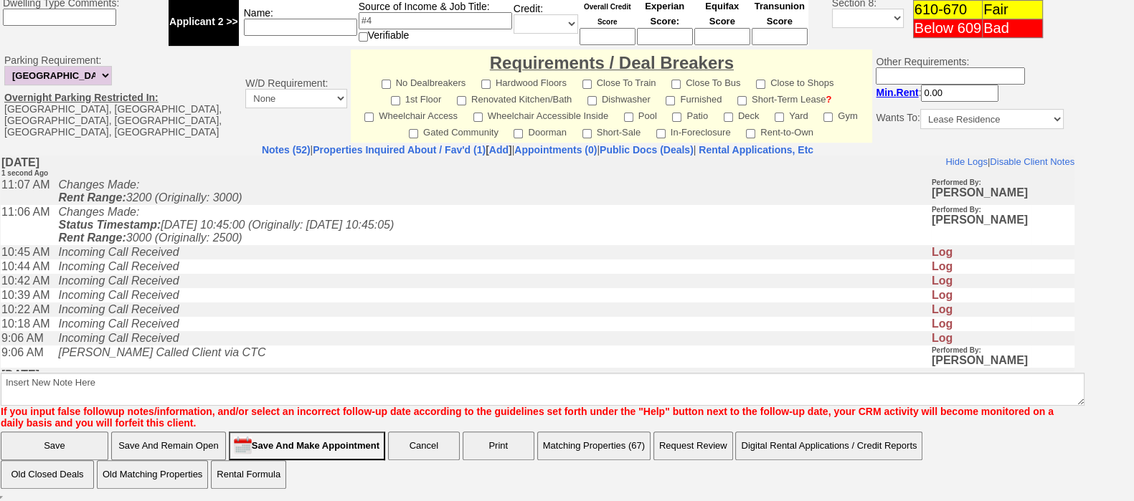
scroll to position [215, 0]
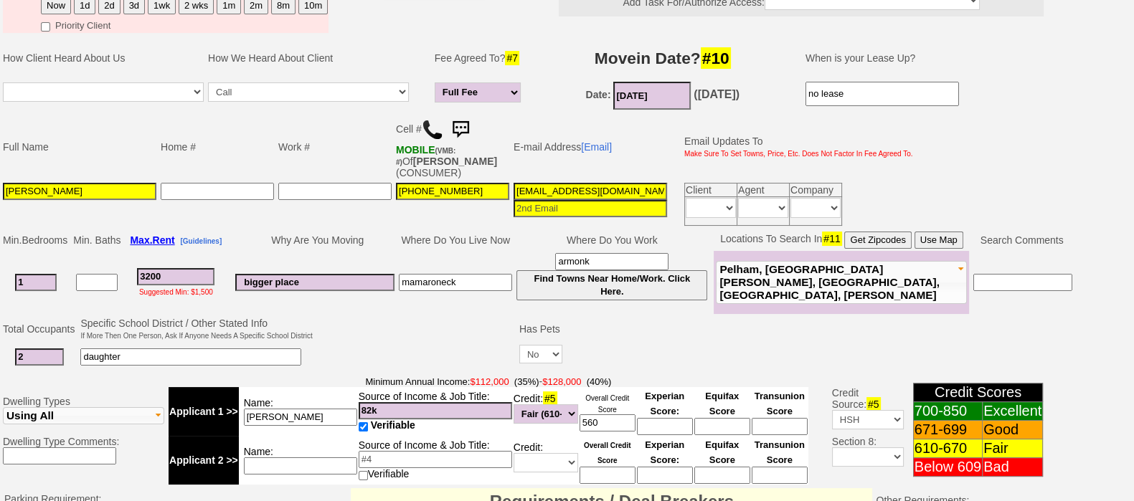
click at [954, 234] on button "Use Map" at bounding box center [938, 240] width 49 height 17
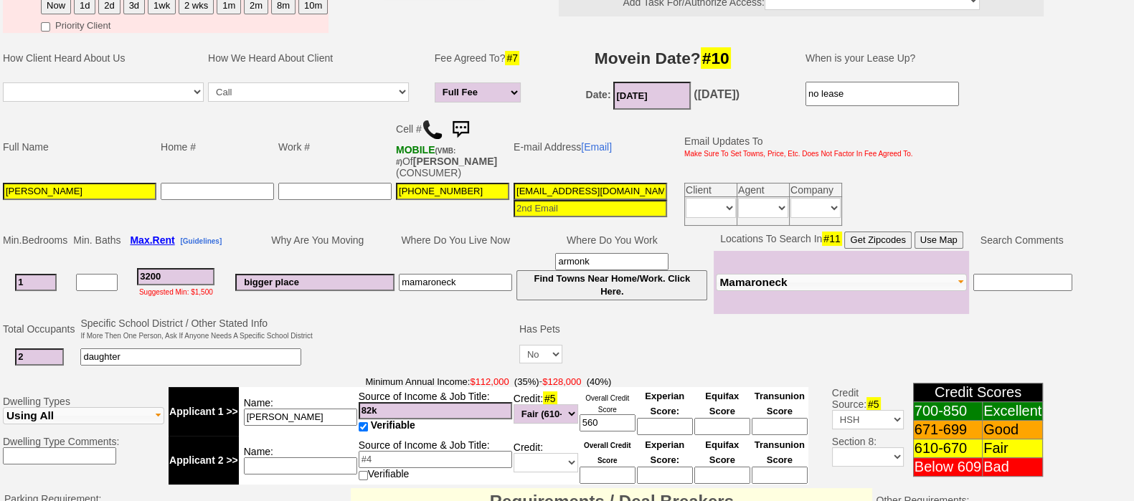
scroll to position [637, 0]
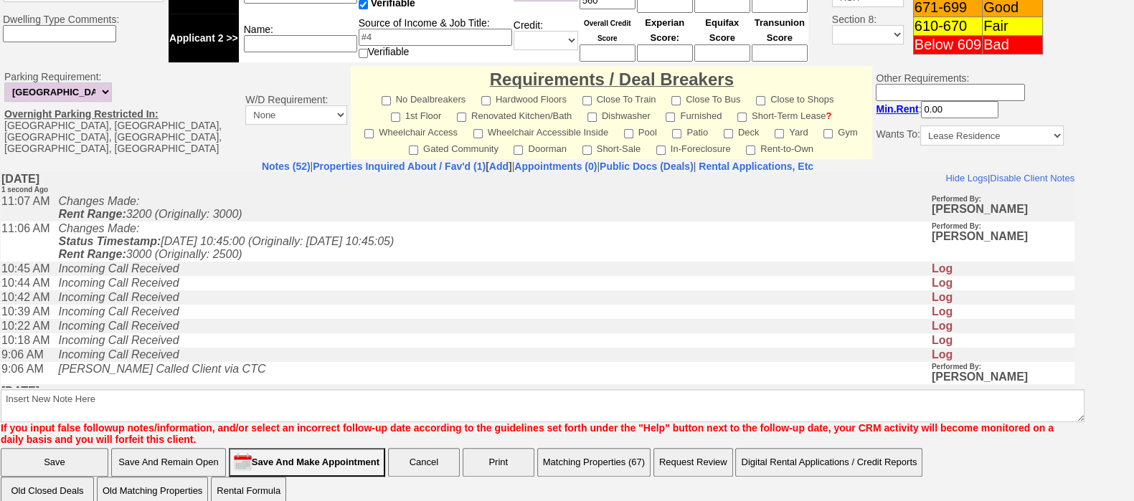
click at [206, 467] on input "Save And Remain Open" at bounding box center [168, 462] width 115 height 29
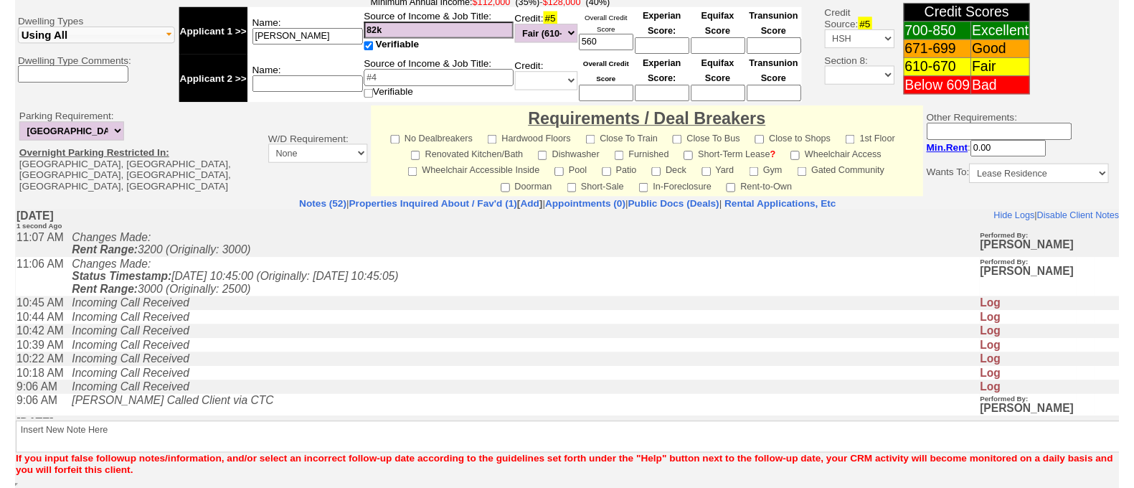
scroll to position [599, 0]
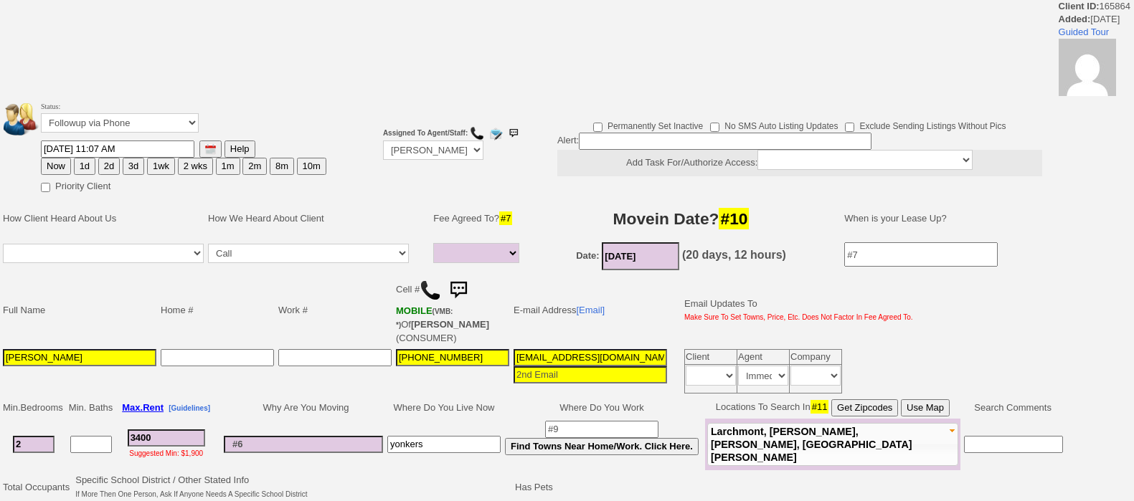
select select
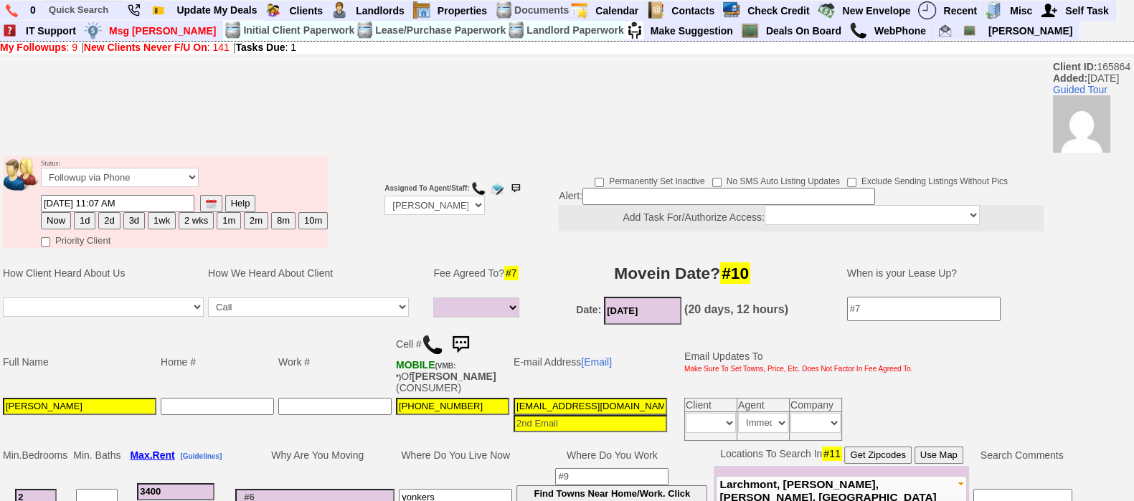
click at [470, 335] on img at bounding box center [460, 345] width 29 height 29
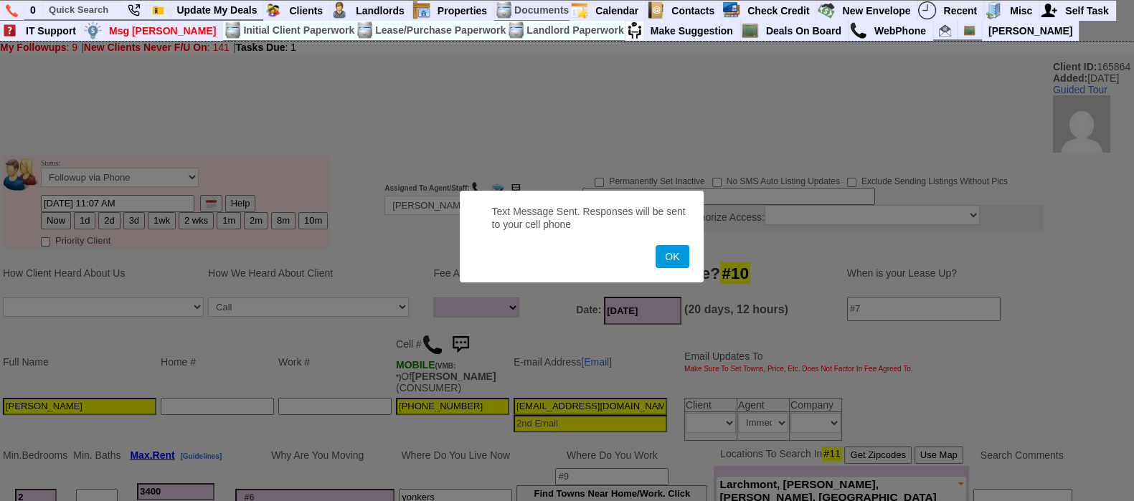
click at [655, 245] on button "OK" at bounding box center [671, 256] width 33 height 23
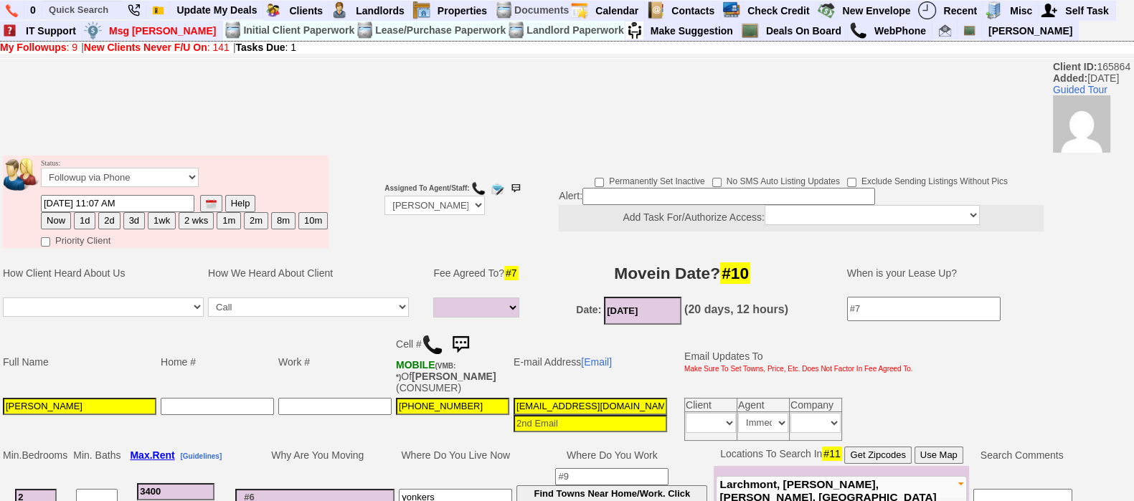
click at [140, 398] on input "[PERSON_NAME]" at bounding box center [79, 406] width 153 height 17
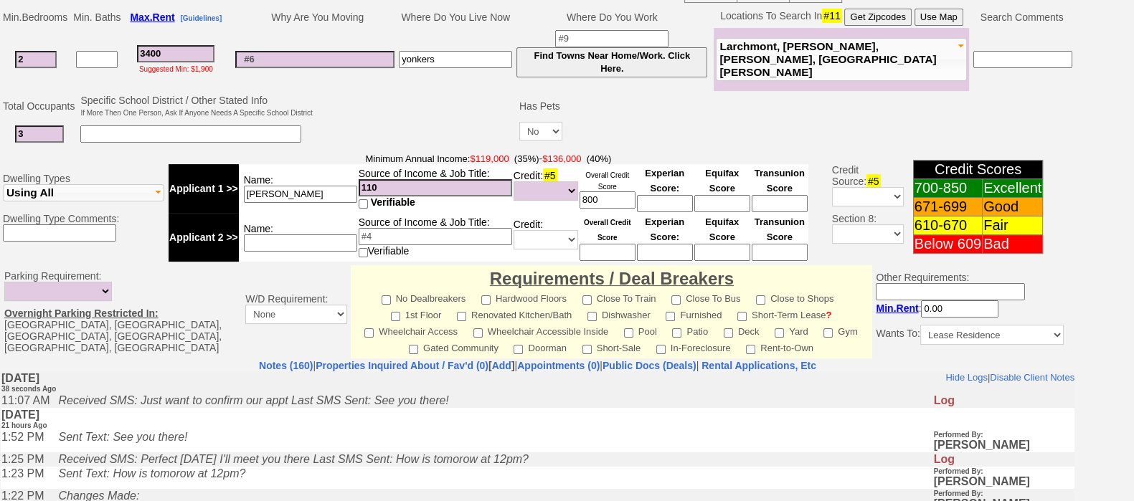
scroll to position [645, 0]
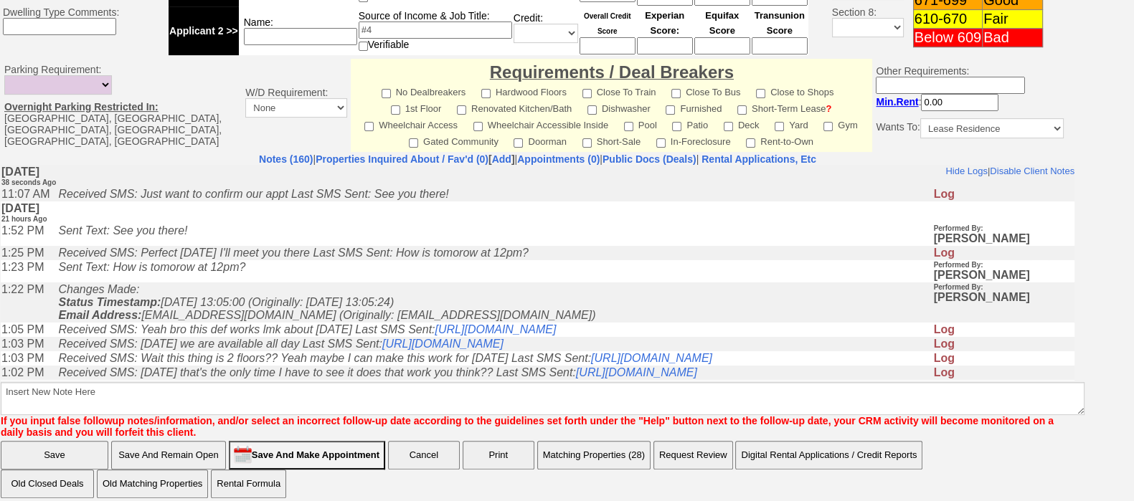
type input "[PERSON_NAME]"
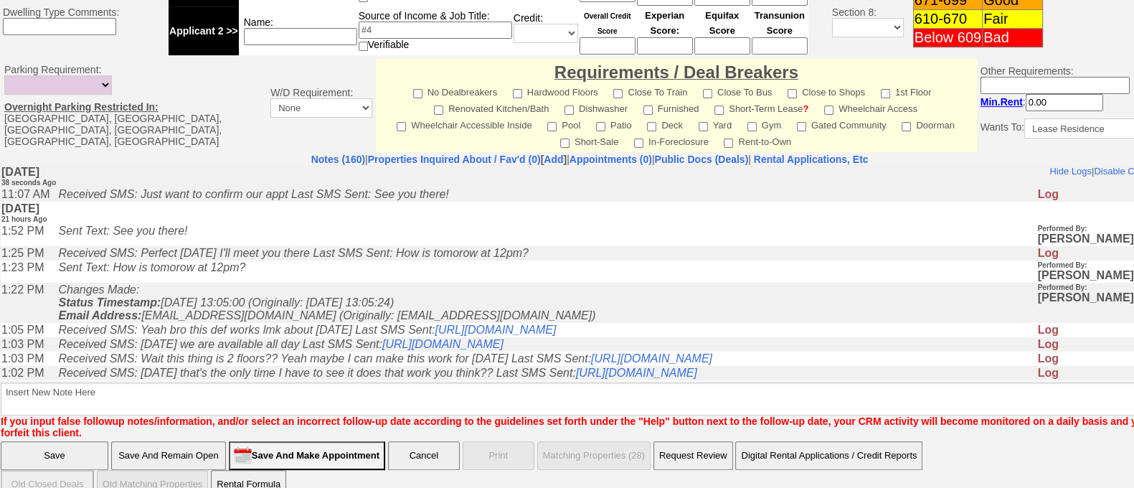
click at [169, 441] on input "Save And Remain Open" at bounding box center [168, 455] width 115 height 29
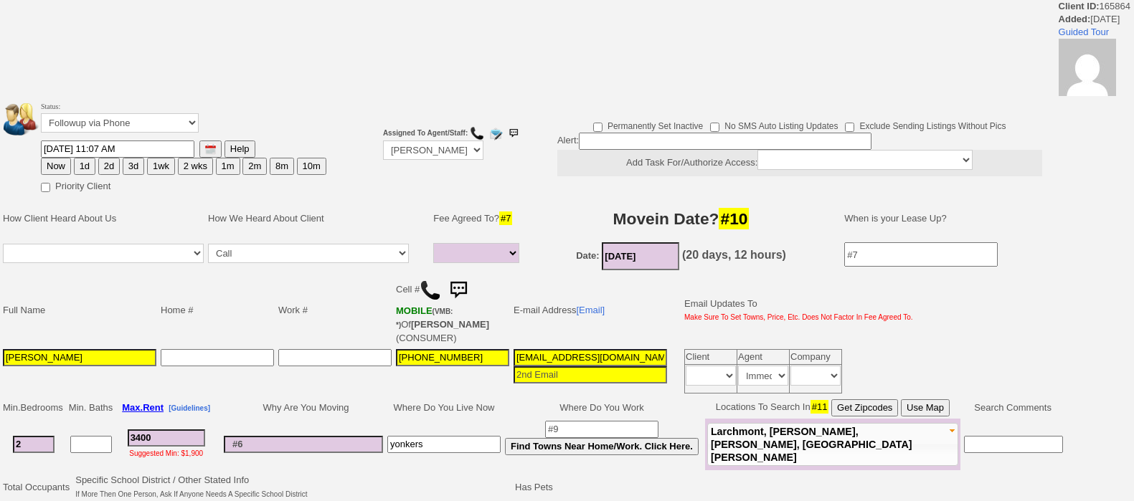
select select
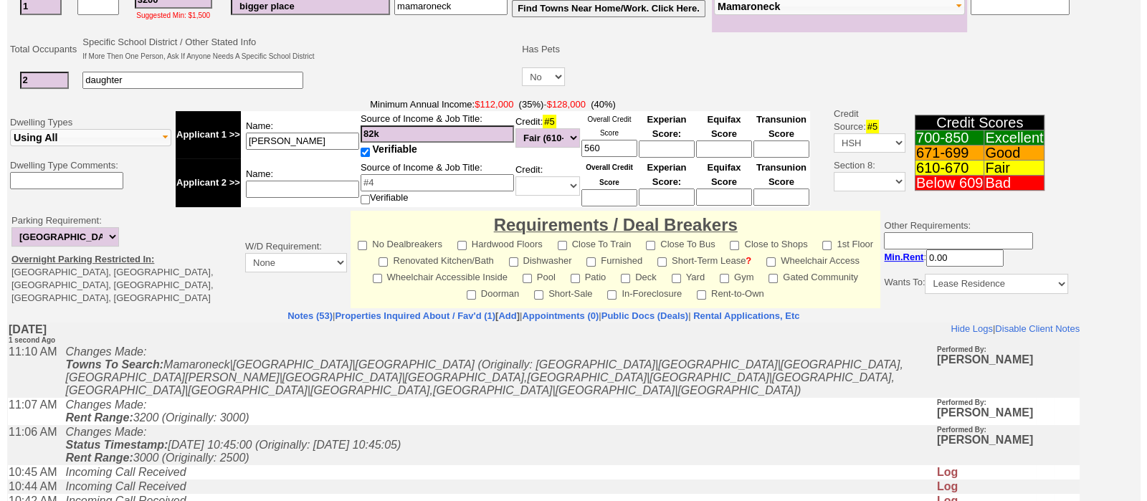
scroll to position [609, 0]
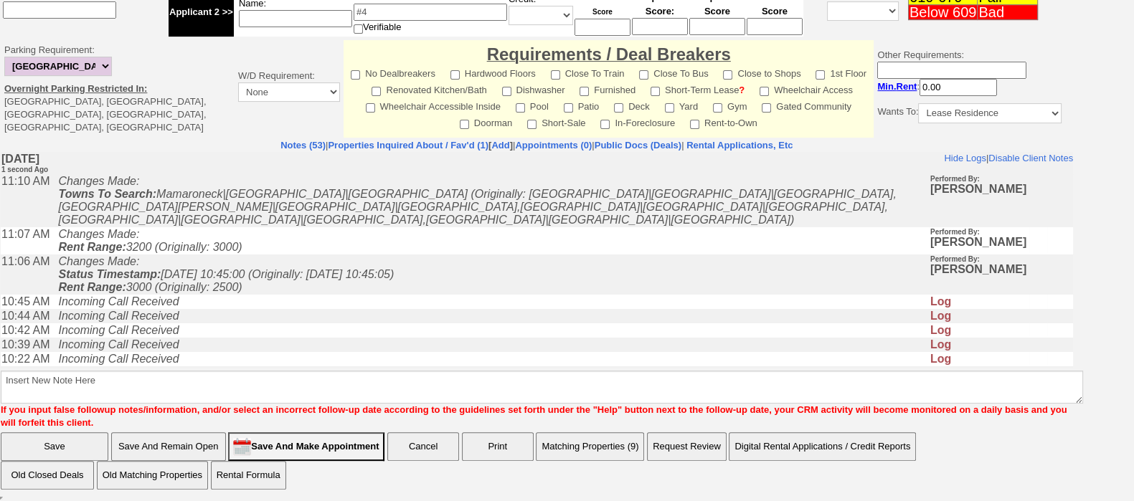
click at [618, 450] on button "Matching Properties (9)" at bounding box center [590, 446] width 108 height 29
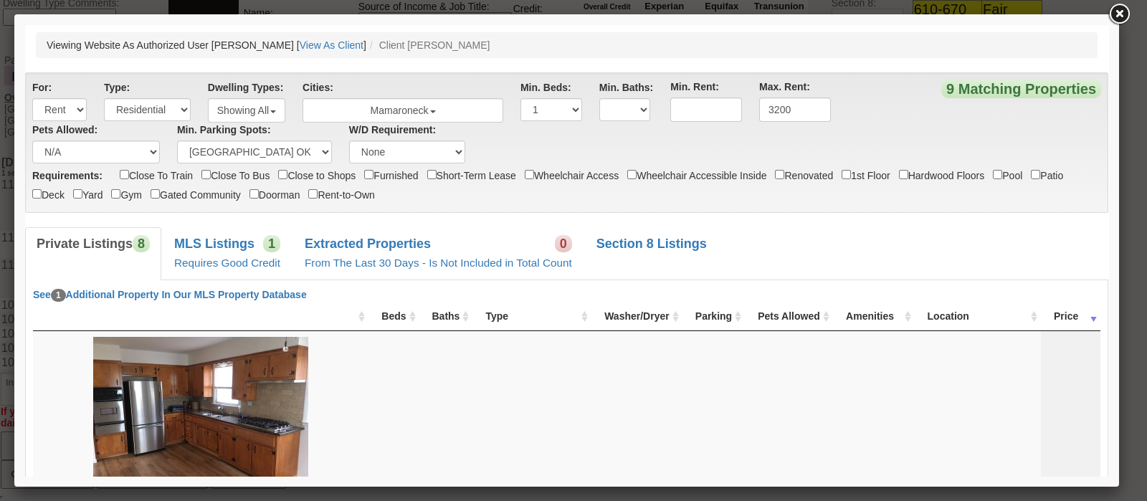
scroll to position [394, 0]
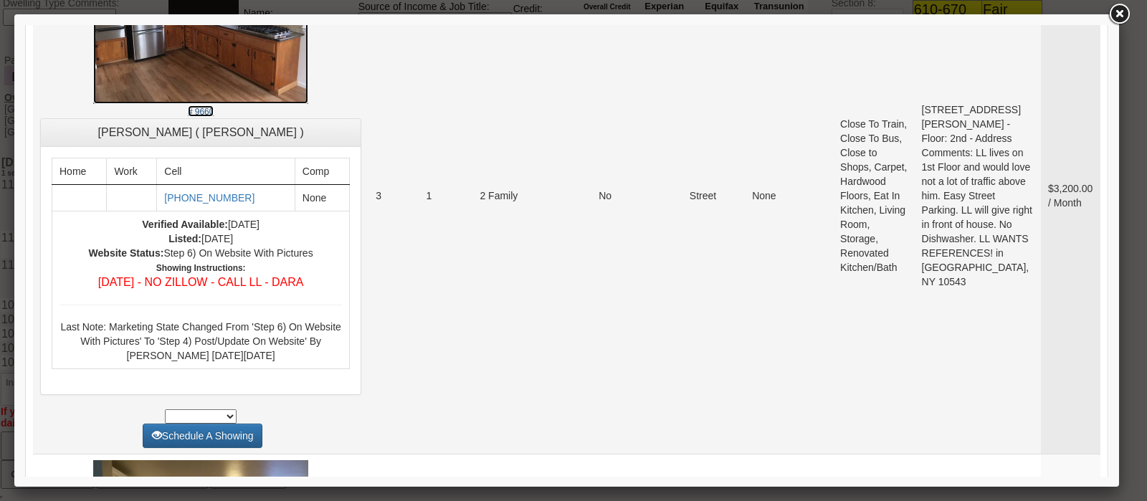
click at [204, 77] on img at bounding box center [200, 23] width 215 height 161
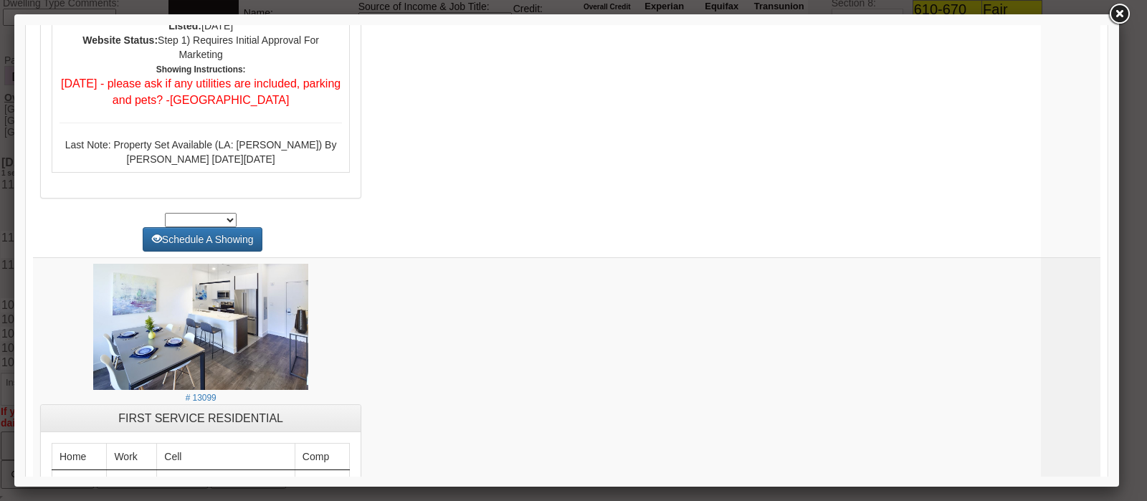
scroll to position [1619, 0]
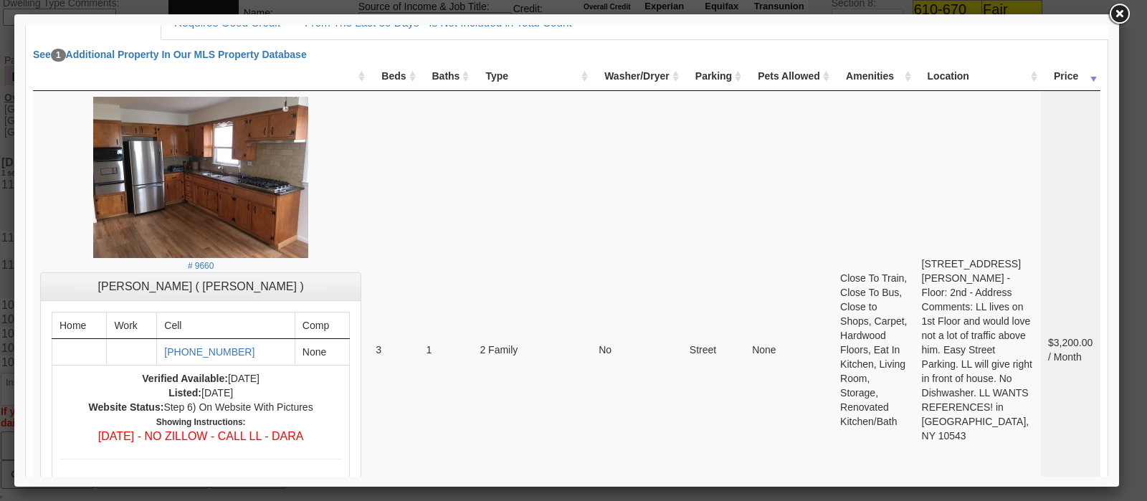
scroll to position [0, 0]
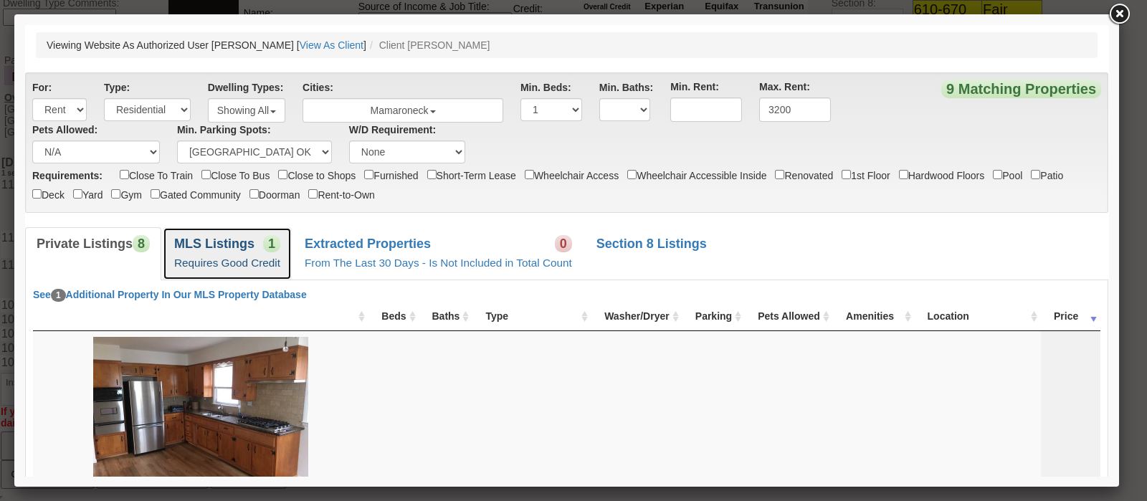
click at [256, 261] on small "Requires Good Credit" at bounding box center [227, 263] width 106 height 12
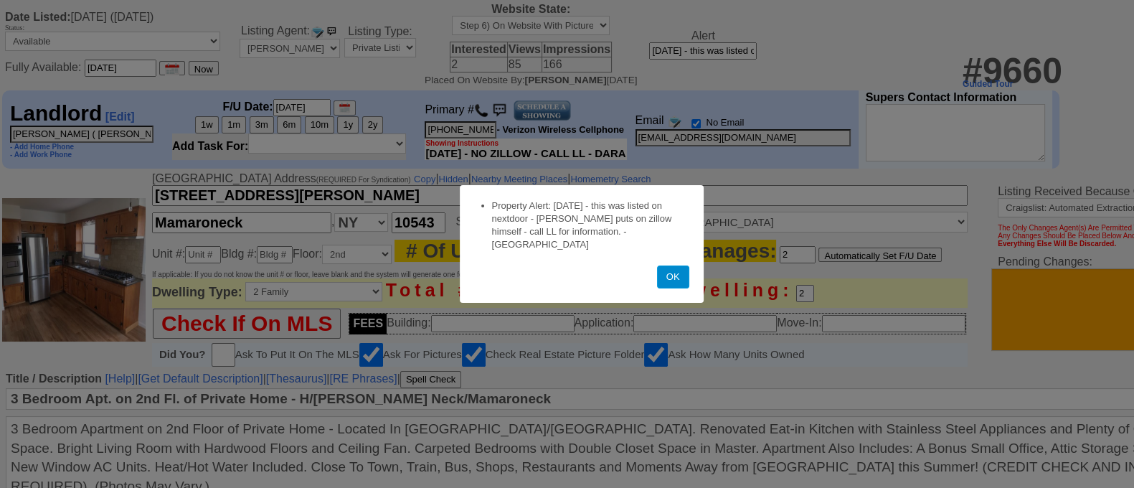
click at [670, 275] on button "OK" at bounding box center [673, 276] width 32 height 23
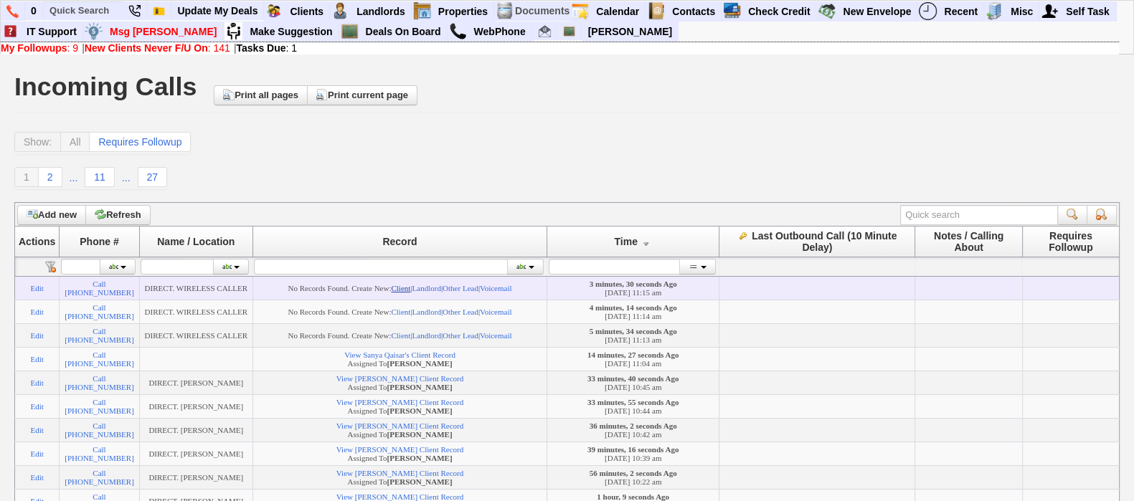
click at [410, 288] on link "Client" at bounding box center [400, 288] width 19 height 9
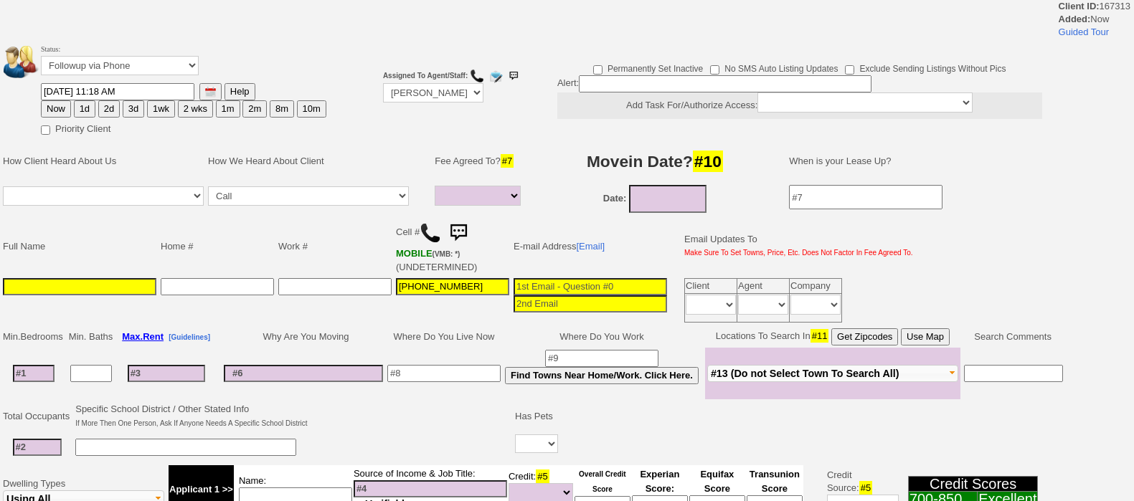
select select
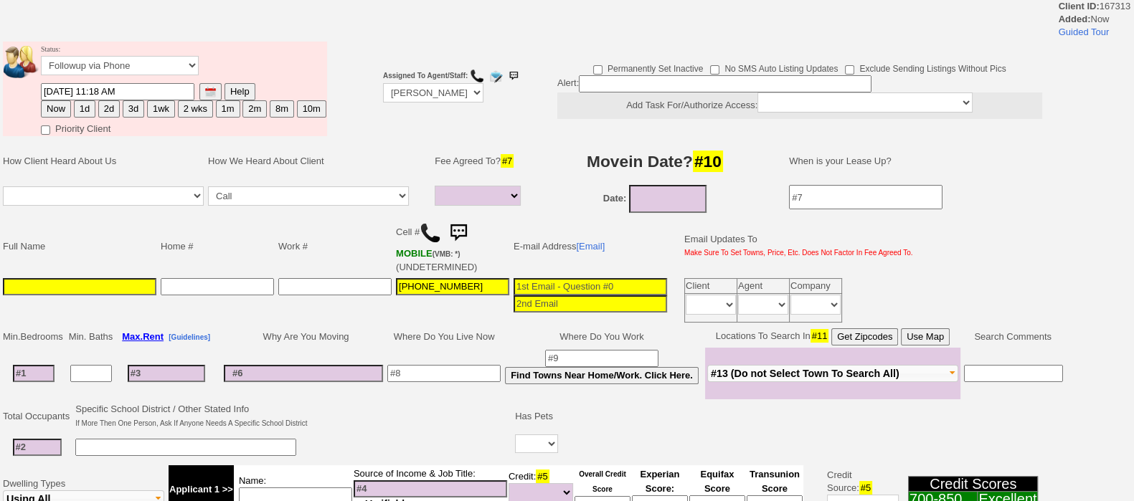
click at [128, 290] on input at bounding box center [79, 286] width 153 height 17
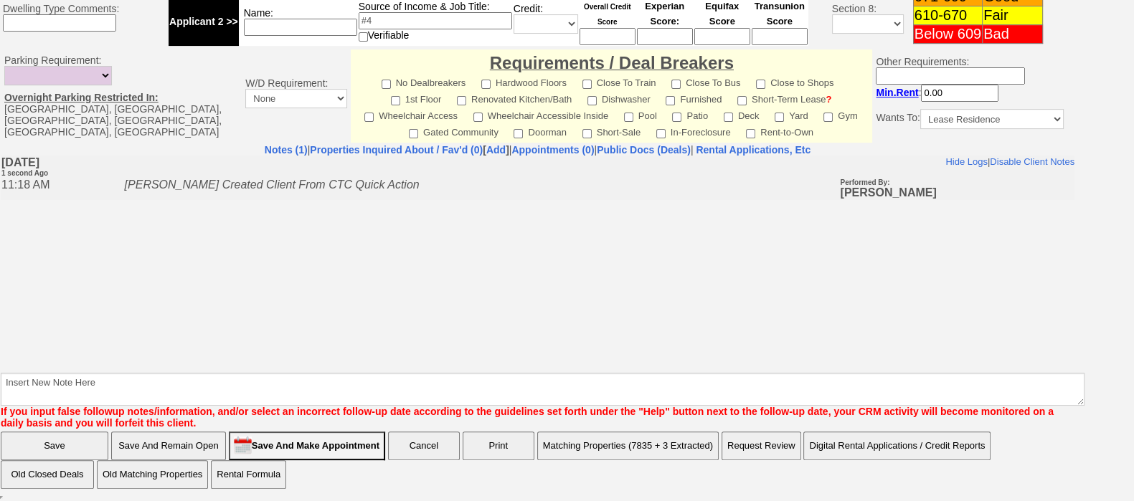
type input "[PERSON_NAME]"
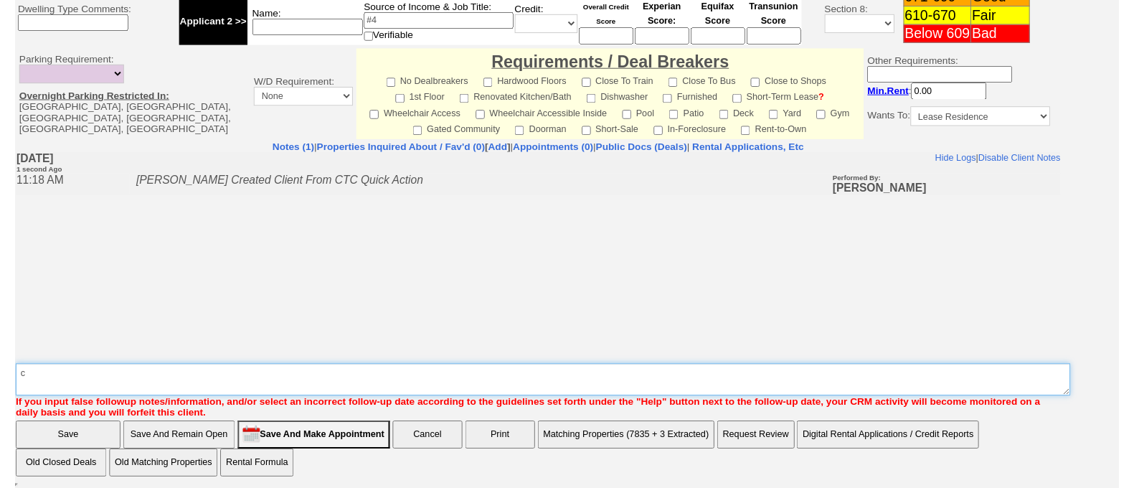
scroll to position [562, 0]
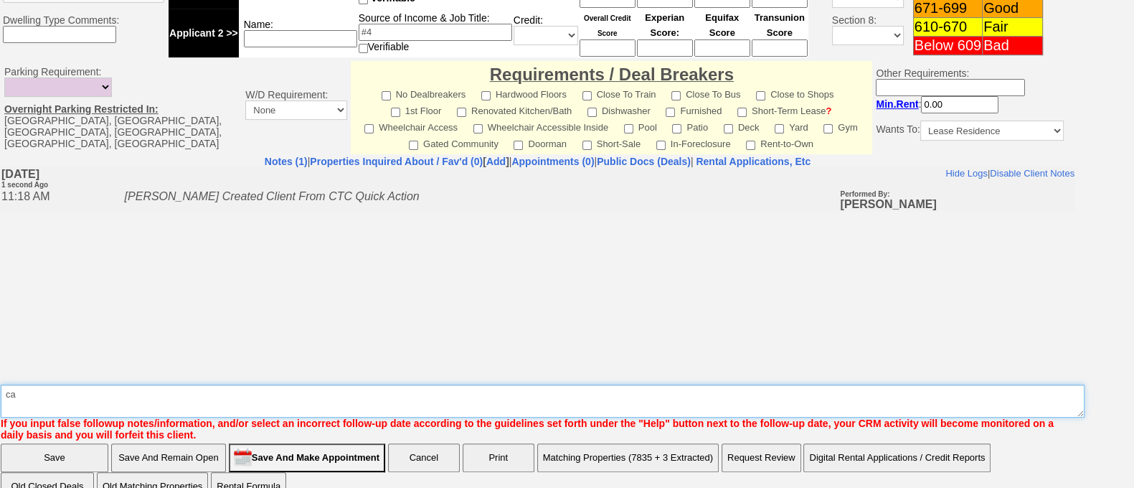
click at [846, 384] on textarea "Insert New Note Here" at bounding box center [542, 400] width 1083 height 33
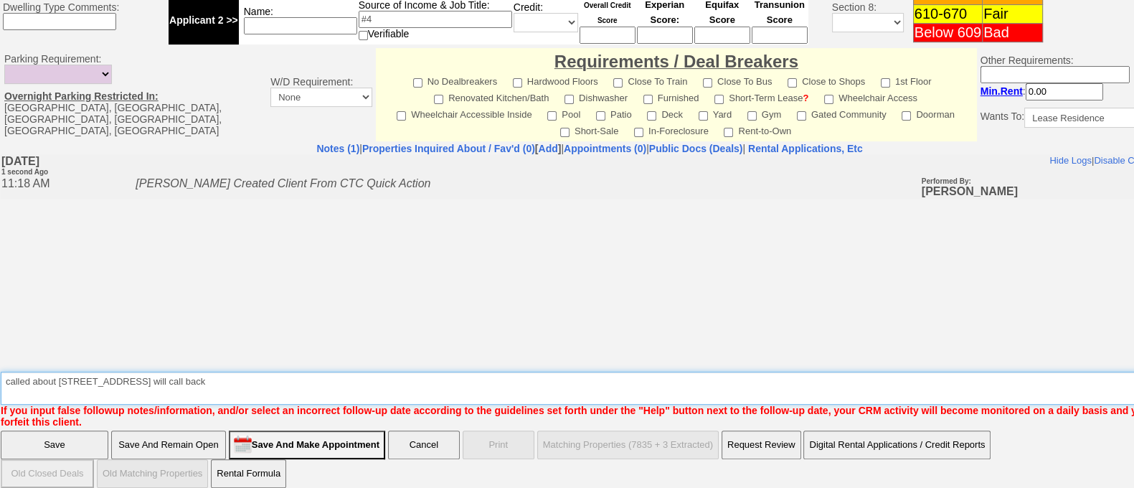
type textarea "called about [STREET_ADDRESS] will call back"
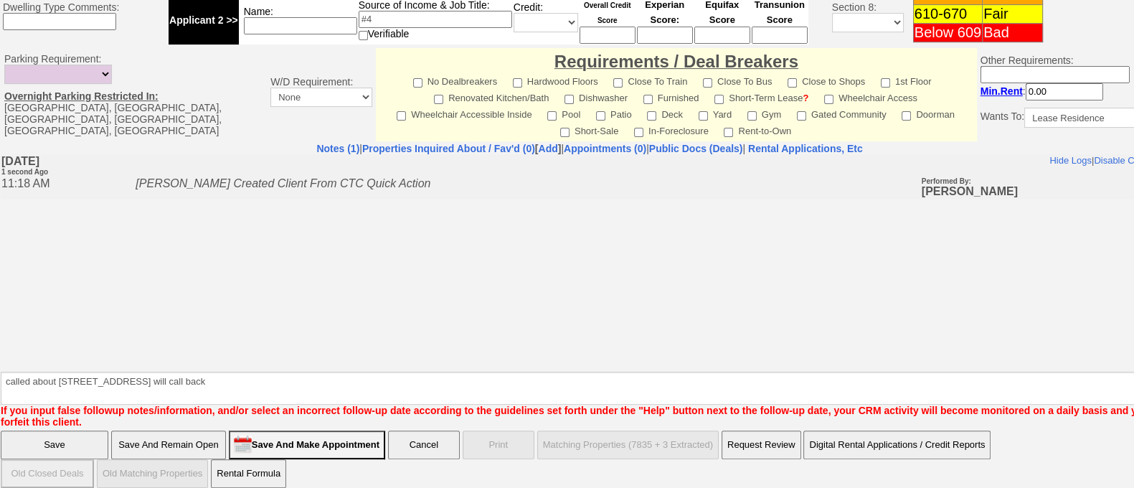
click input "Save" at bounding box center [55, 444] width 108 height 29
